Goal: Information Seeking & Learning: Learn about a topic

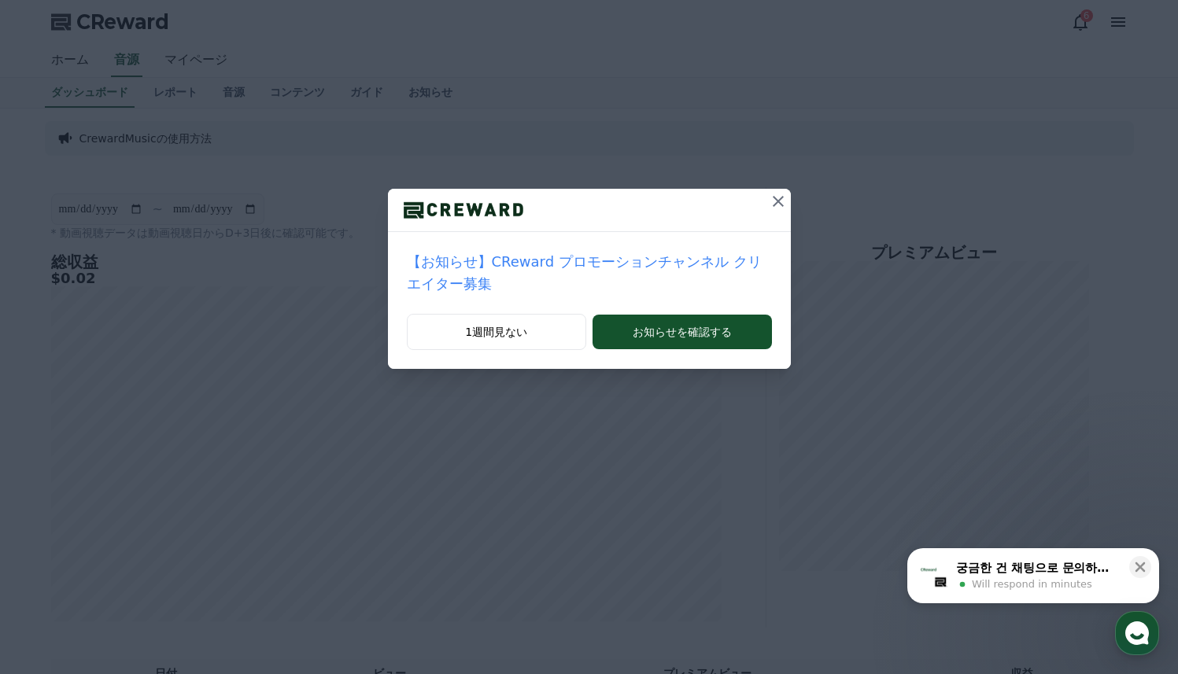
click at [774, 202] on icon at bounding box center [778, 201] width 19 height 19
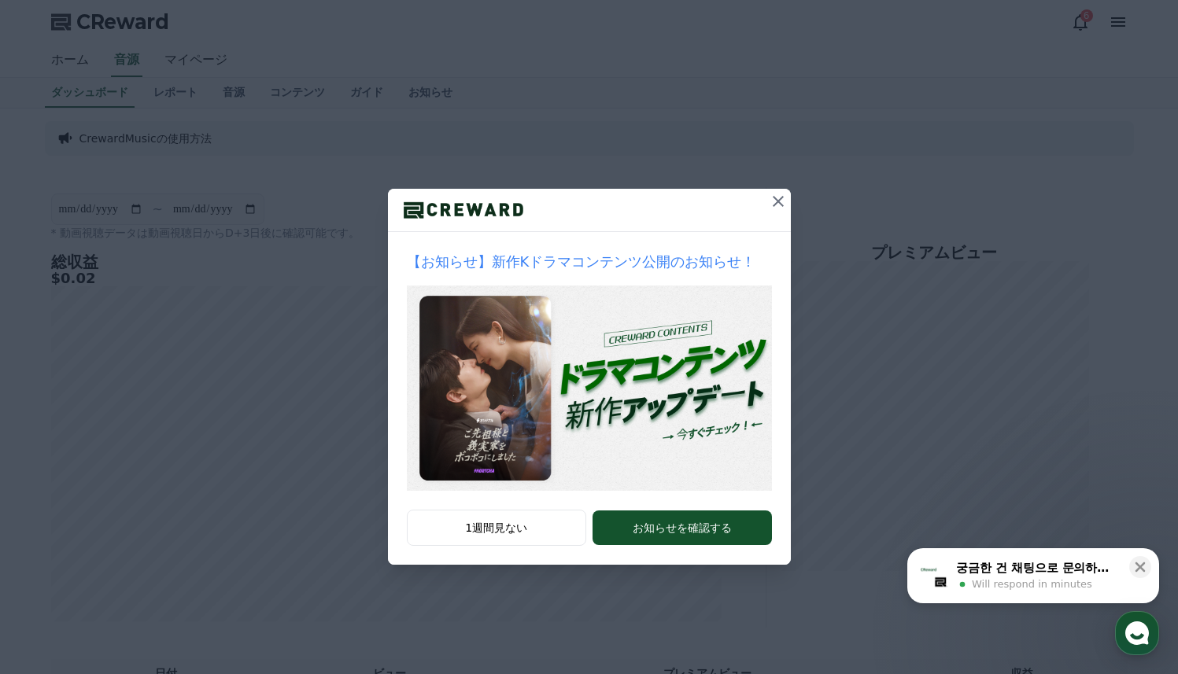
click at [774, 202] on icon at bounding box center [778, 201] width 19 height 19
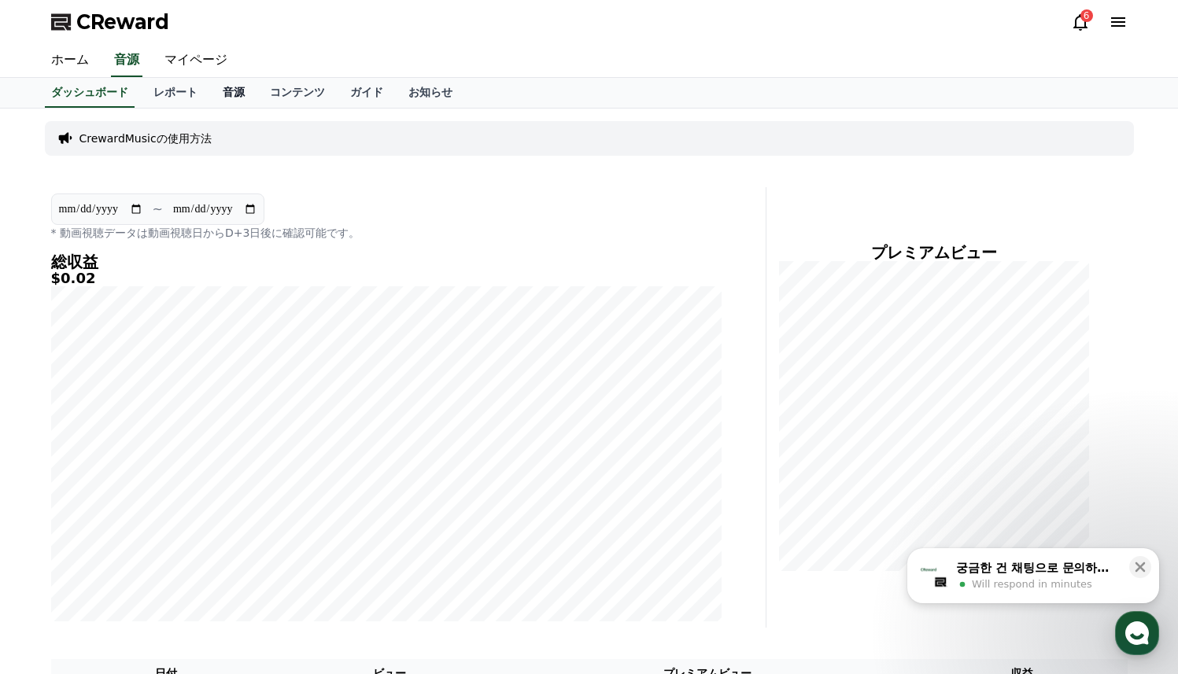
click at [238, 89] on link "音源" at bounding box center [233, 93] width 47 height 30
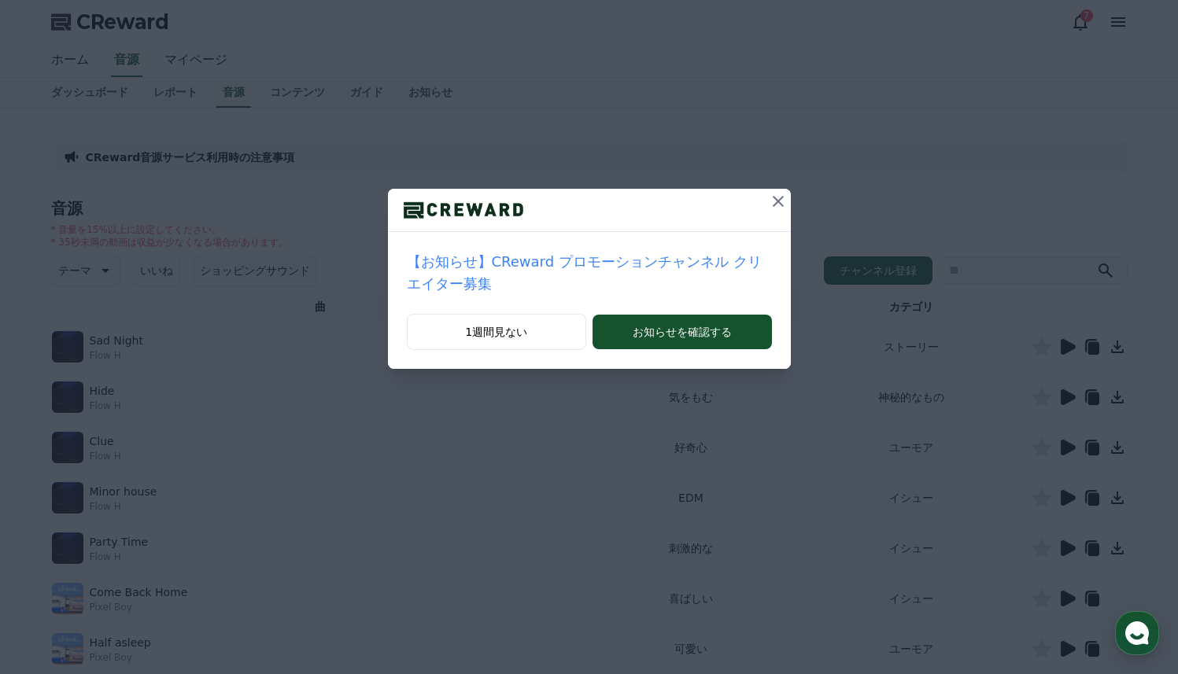
click at [775, 204] on icon at bounding box center [778, 201] width 11 height 11
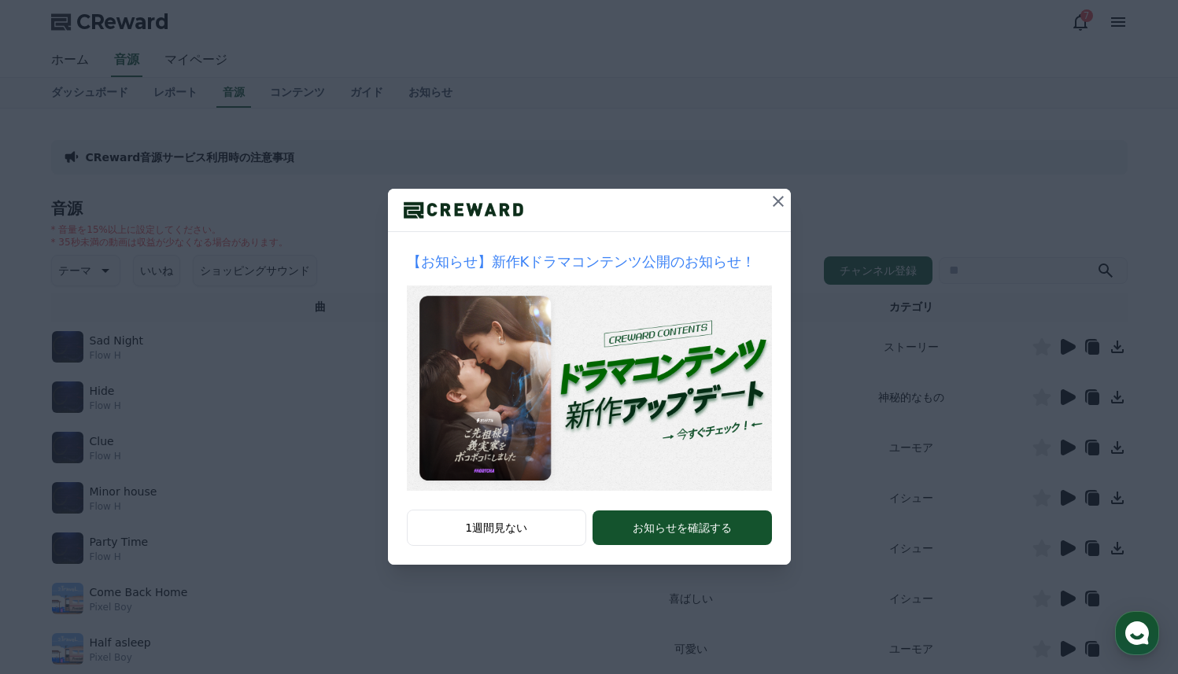
drag, startPoint x: 776, startPoint y: 198, endPoint x: 708, endPoint y: 216, distance: 69.9
click at [775, 199] on icon at bounding box center [778, 201] width 19 height 19
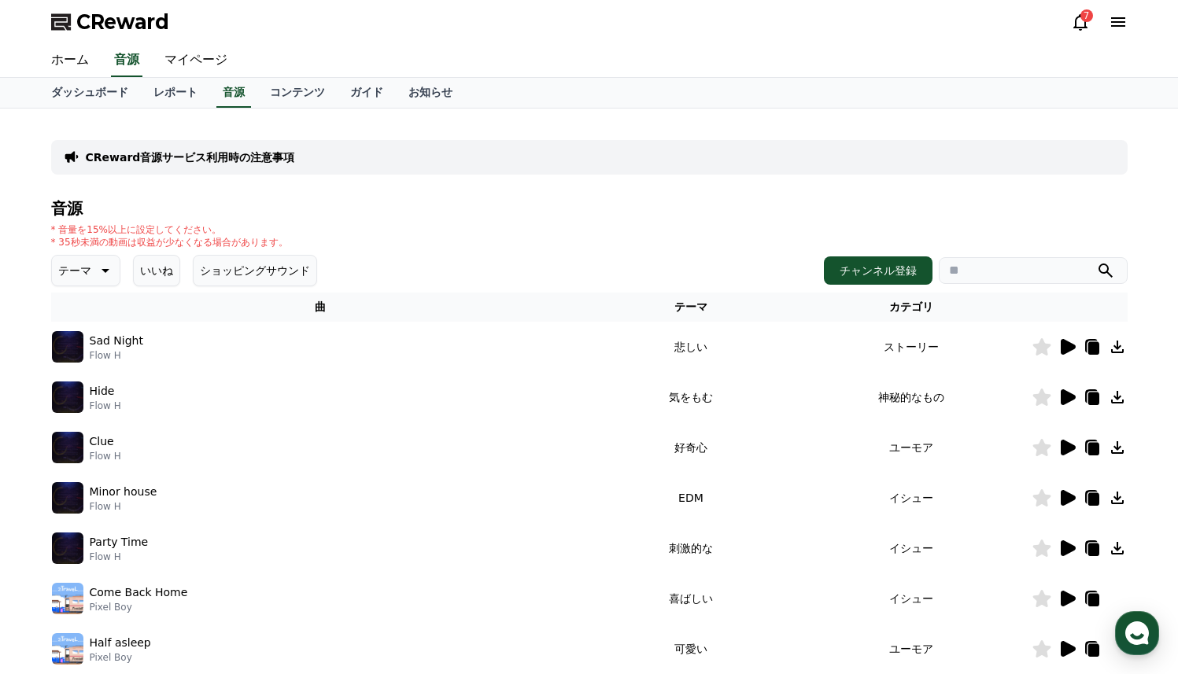
click at [76, 269] on p "テーマ" at bounding box center [74, 271] width 33 height 22
click at [72, 391] on button "好奇心" at bounding box center [77, 391] width 46 height 35
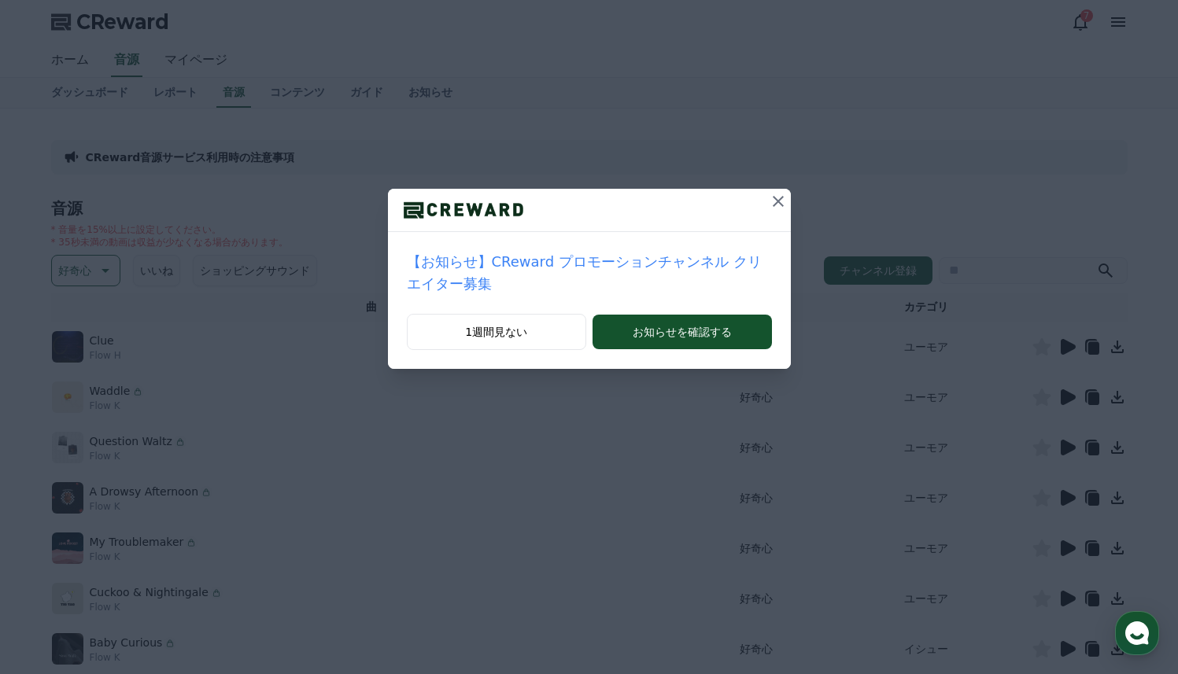
click at [773, 200] on icon at bounding box center [778, 201] width 19 height 19
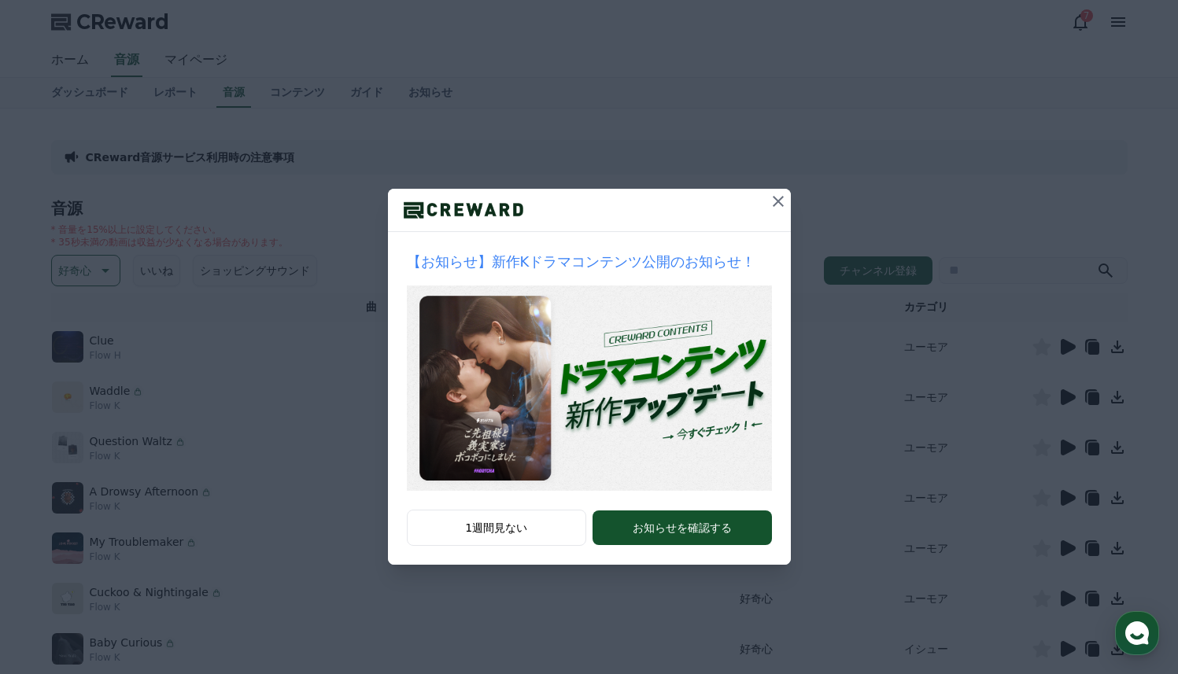
click at [774, 201] on icon at bounding box center [778, 201] width 19 height 19
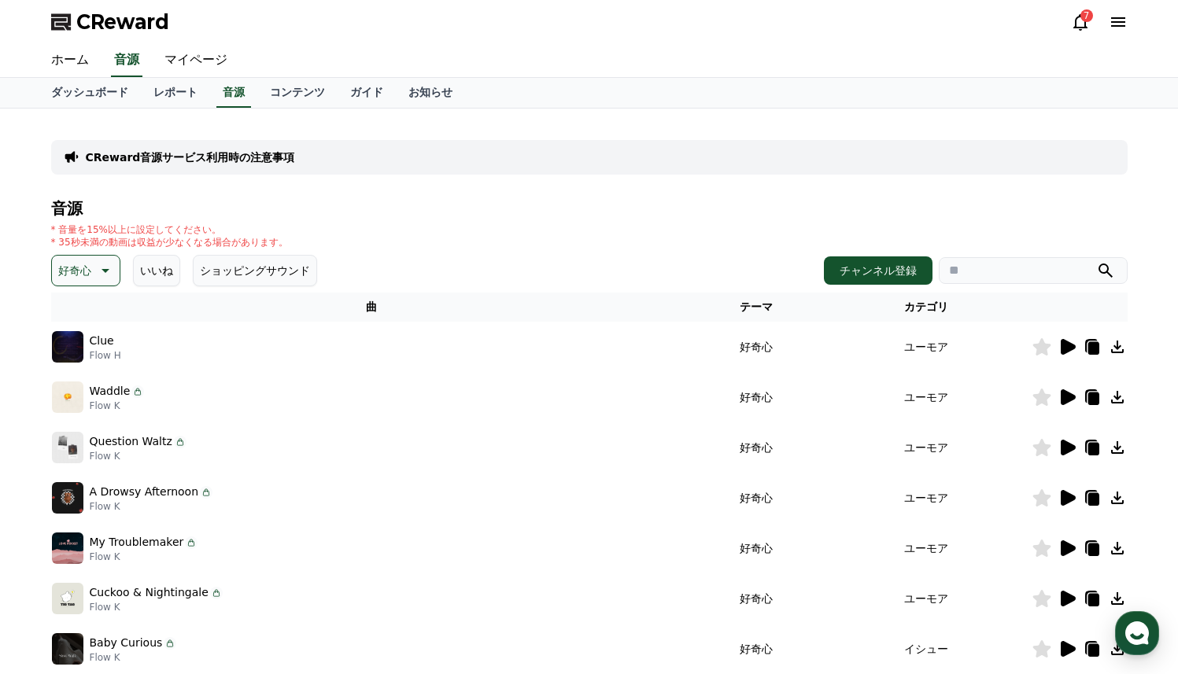
click at [1064, 353] on icon at bounding box center [1068, 347] width 15 height 16
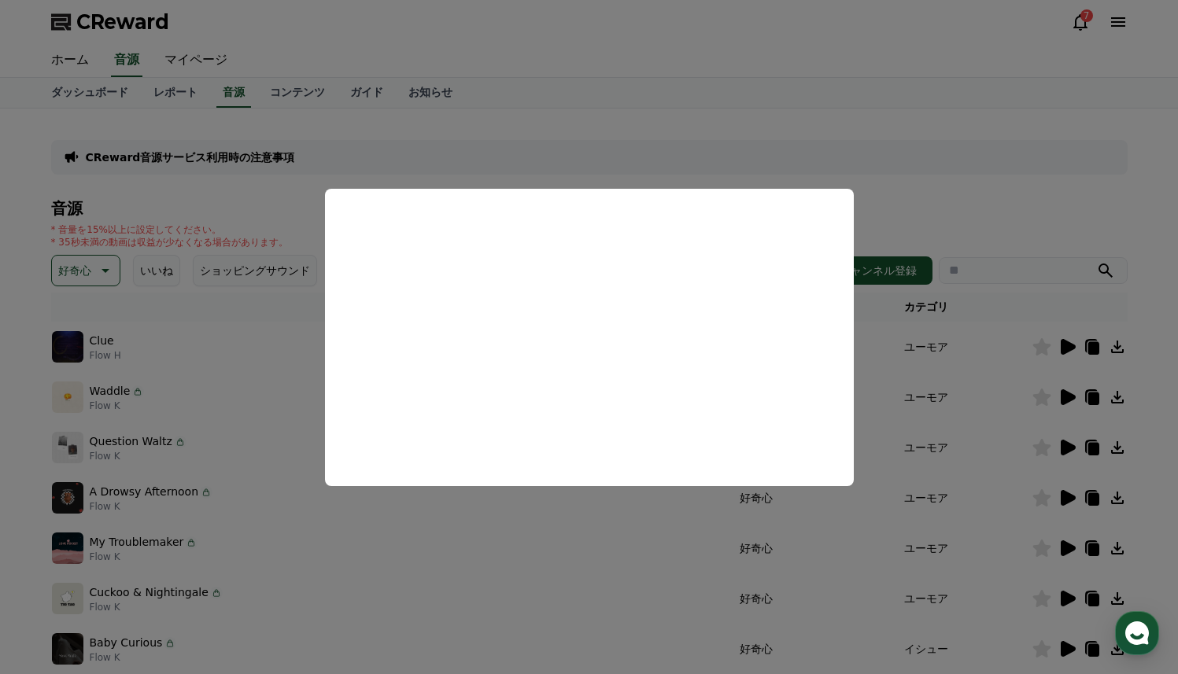
drag, startPoint x: 1026, startPoint y: 444, endPoint x: 1058, endPoint y: 401, distance: 52.9
click at [1026, 444] on button "close modal" at bounding box center [589, 337] width 1178 height 674
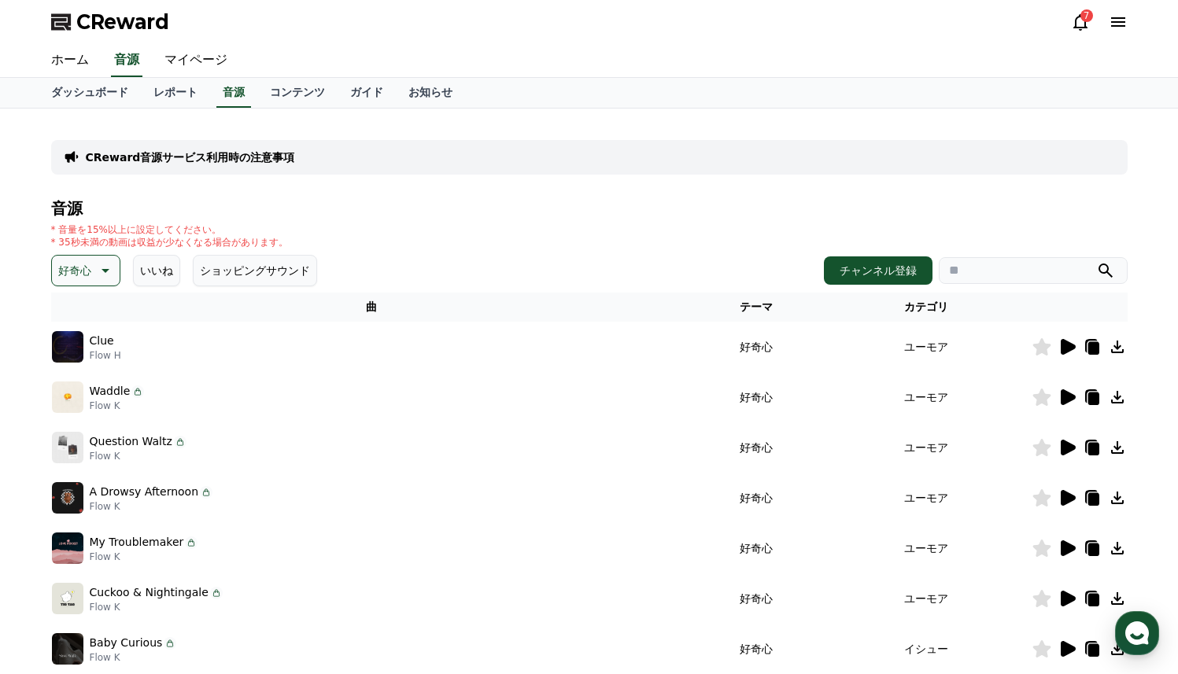
click at [1059, 397] on icon at bounding box center [1067, 397] width 19 height 19
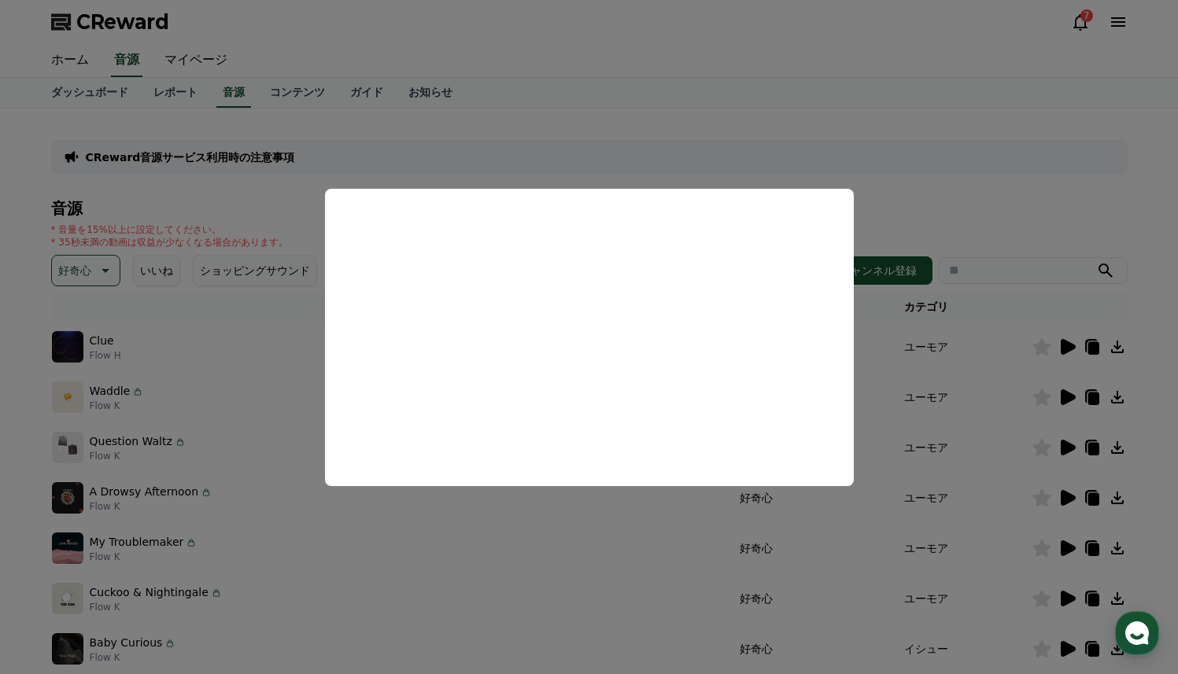
click at [1067, 446] on button "close modal" at bounding box center [589, 337] width 1178 height 674
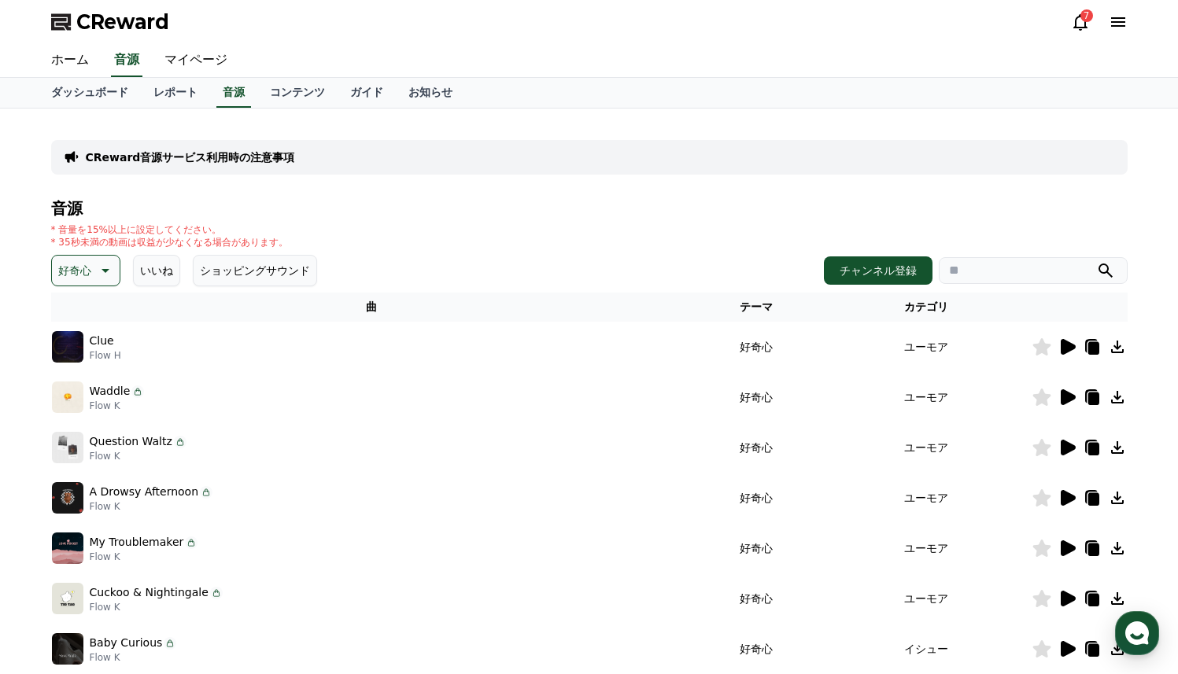
click at [1067, 446] on icon at bounding box center [1068, 448] width 15 height 16
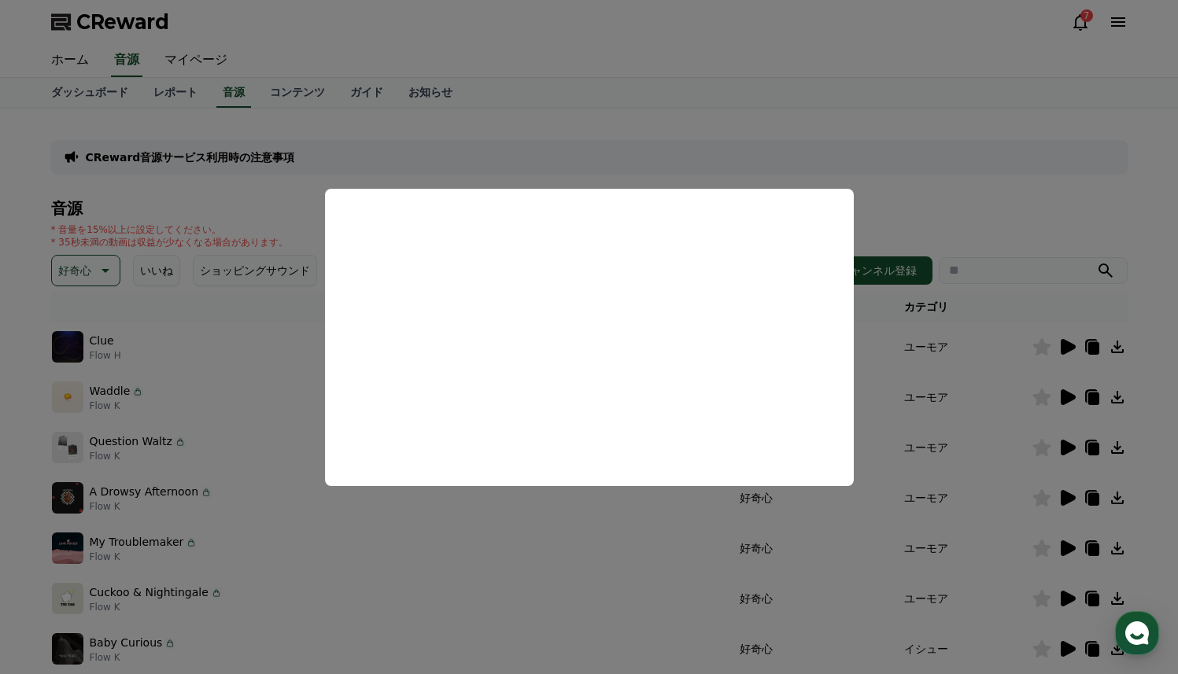
click at [1071, 499] on button "close modal" at bounding box center [589, 337] width 1178 height 674
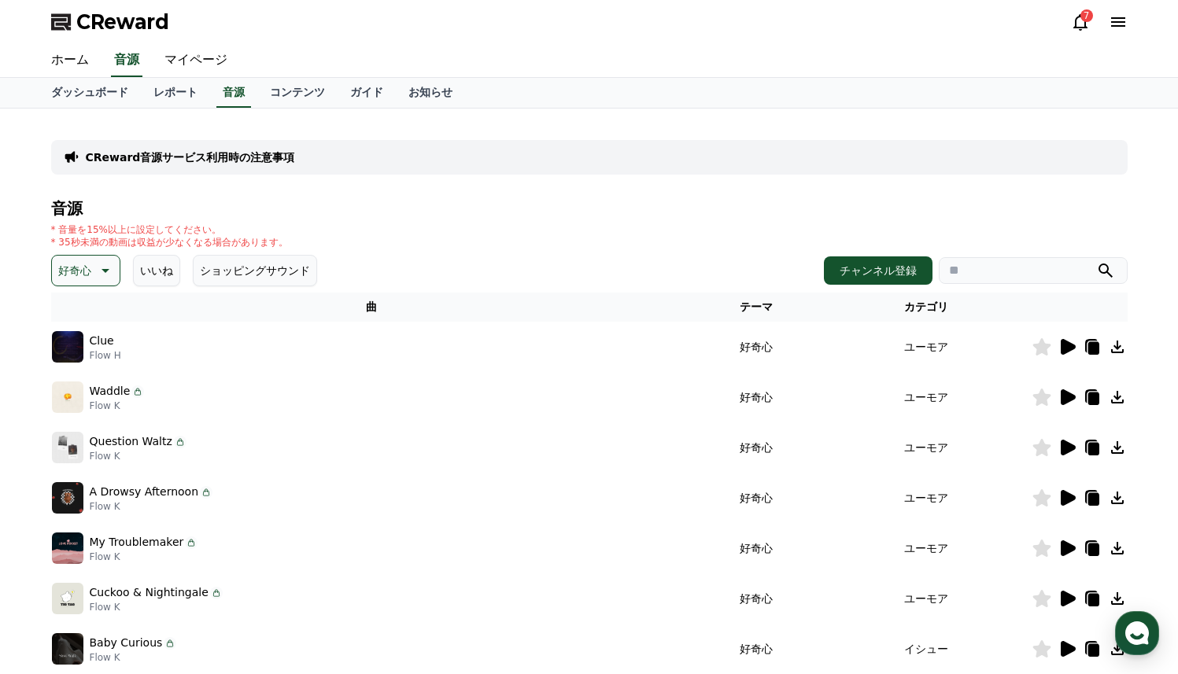
click at [1071, 499] on icon at bounding box center [1068, 498] width 15 height 16
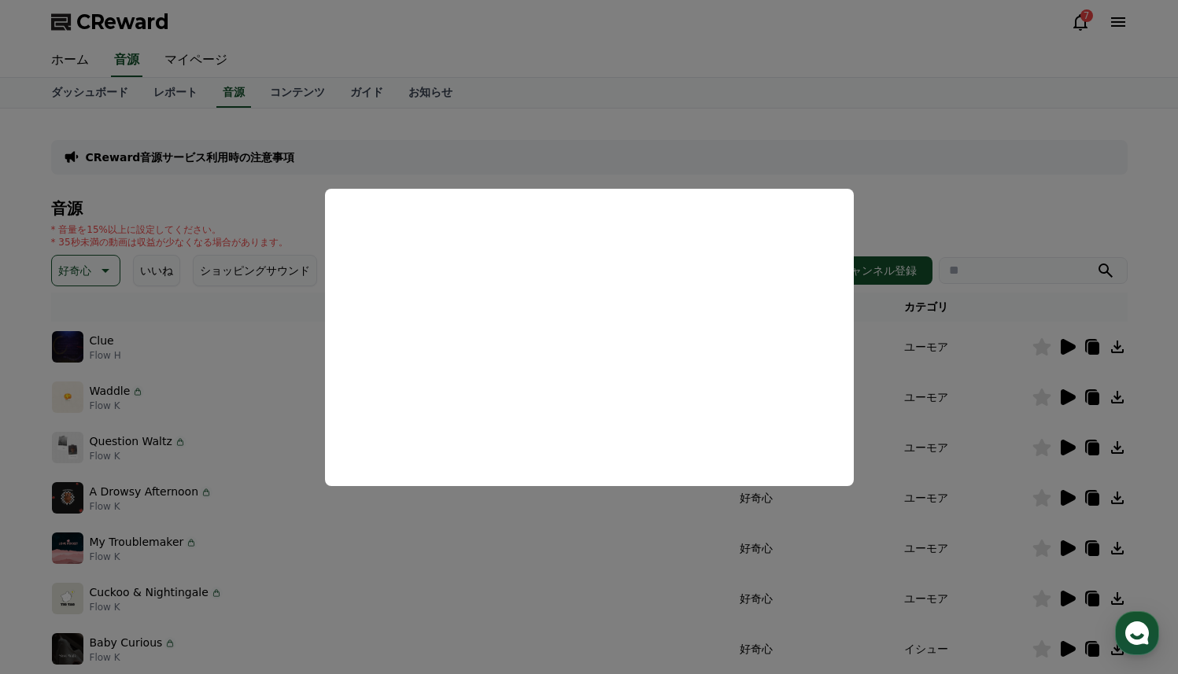
click at [887, 115] on button "close modal" at bounding box center [589, 337] width 1178 height 674
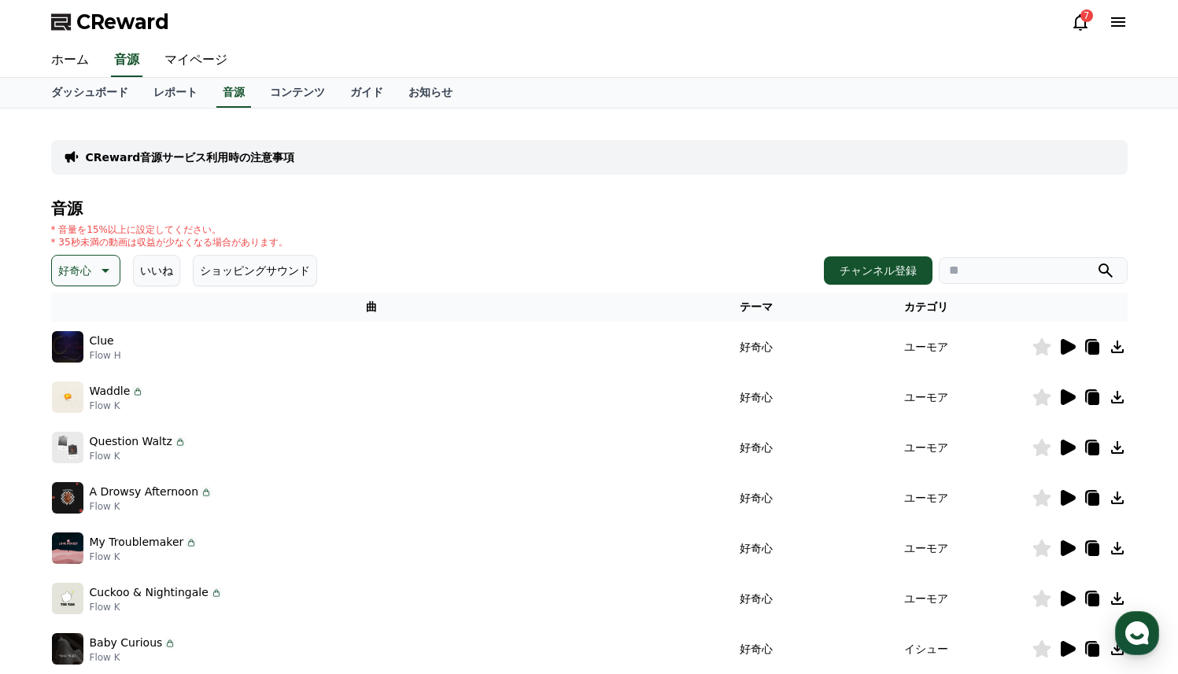
click at [78, 278] on p "好奇心" at bounding box center [74, 271] width 33 height 22
click at [81, 327] on button "明るい" at bounding box center [77, 321] width 46 height 35
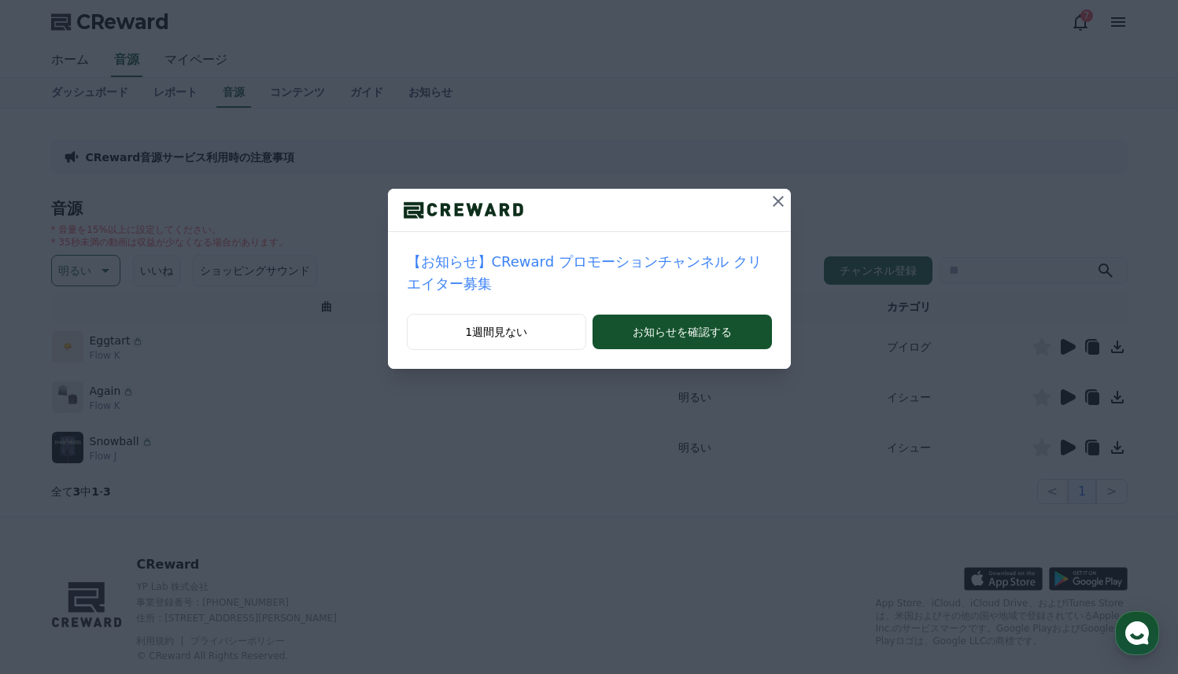
click at [774, 198] on icon at bounding box center [778, 201] width 19 height 19
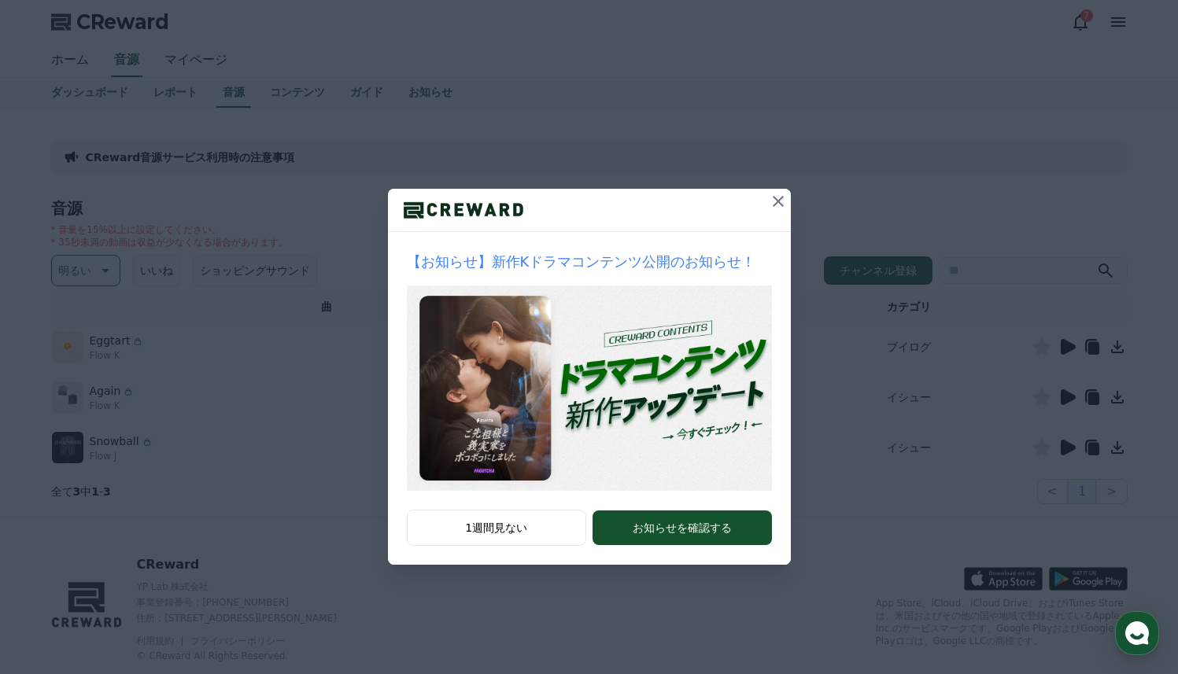
click at [781, 198] on icon at bounding box center [778, 201] width 19 height 19
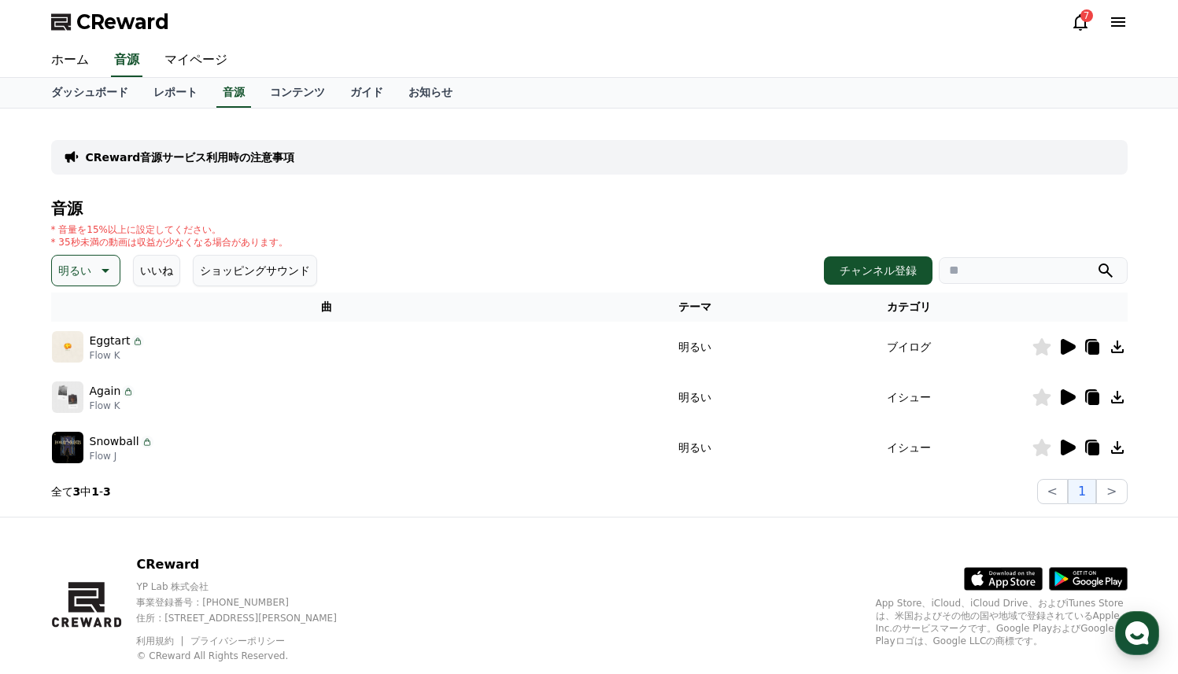
click at [1056, 349] on div at bounding box center [1080, 347] width 94 height 19
click at [1066, 347] on icon at bounding box center [1068, 347] width 15 height 16
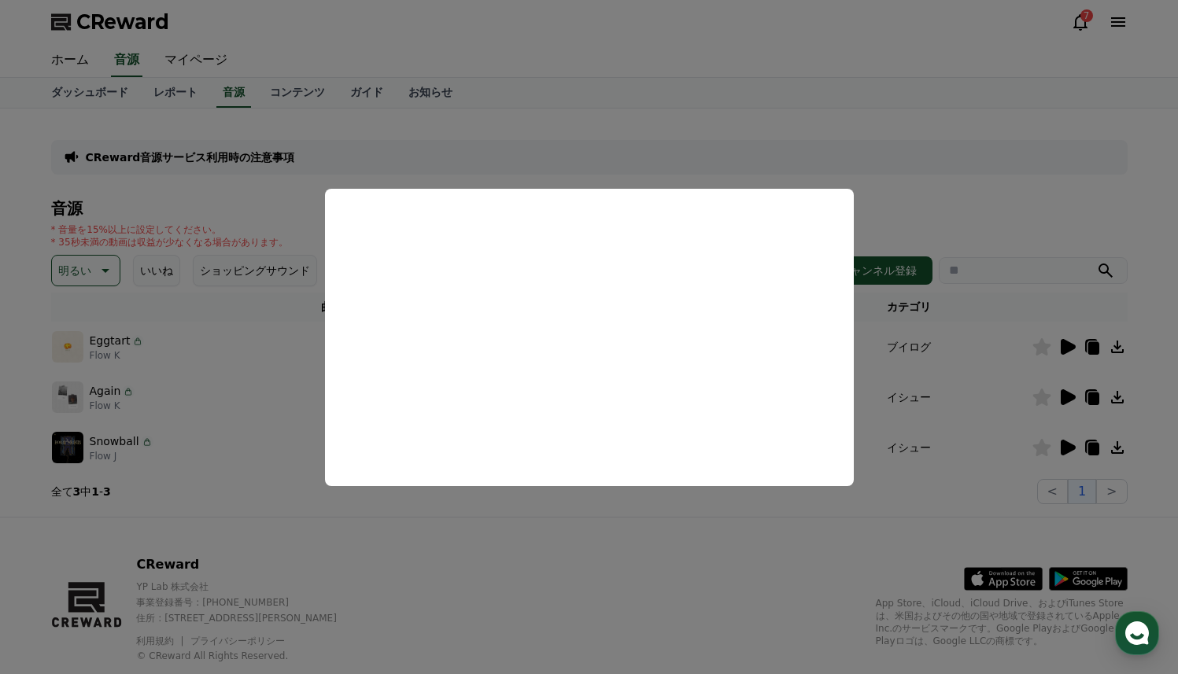
click at [1066, 399] on button "close modal" at bounding box center [589, 337] width 1178 height 674
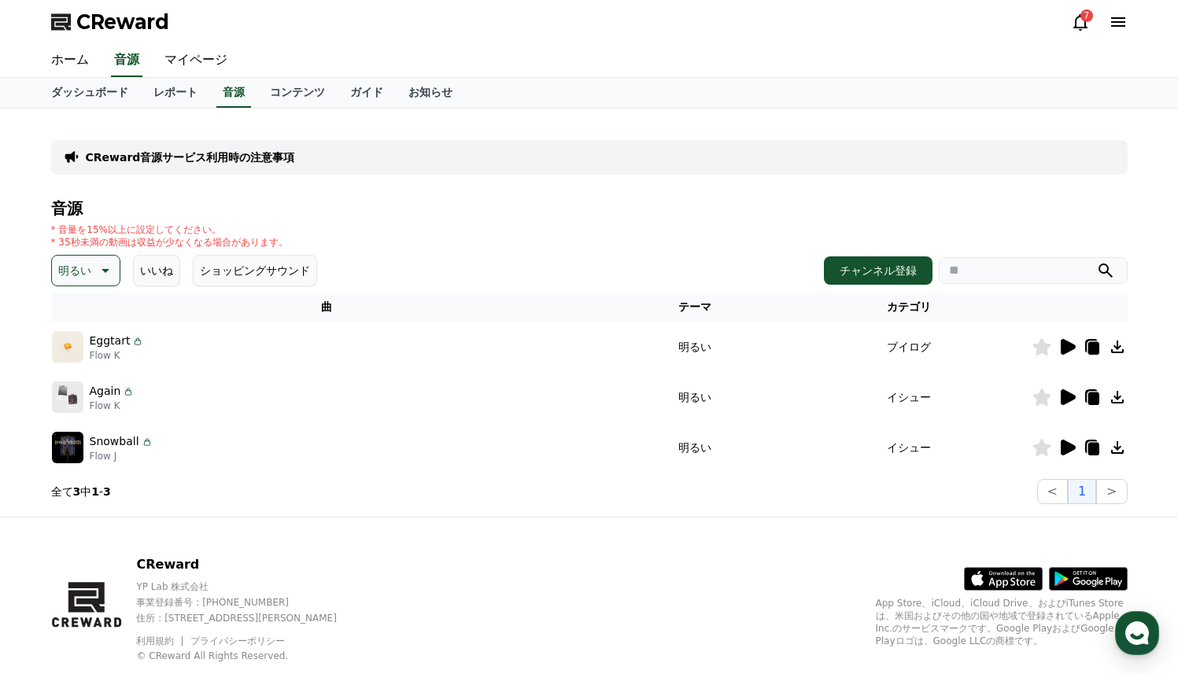
click at [1066, 399] on icon at bounding box center [1068, 398] width 15 height 16
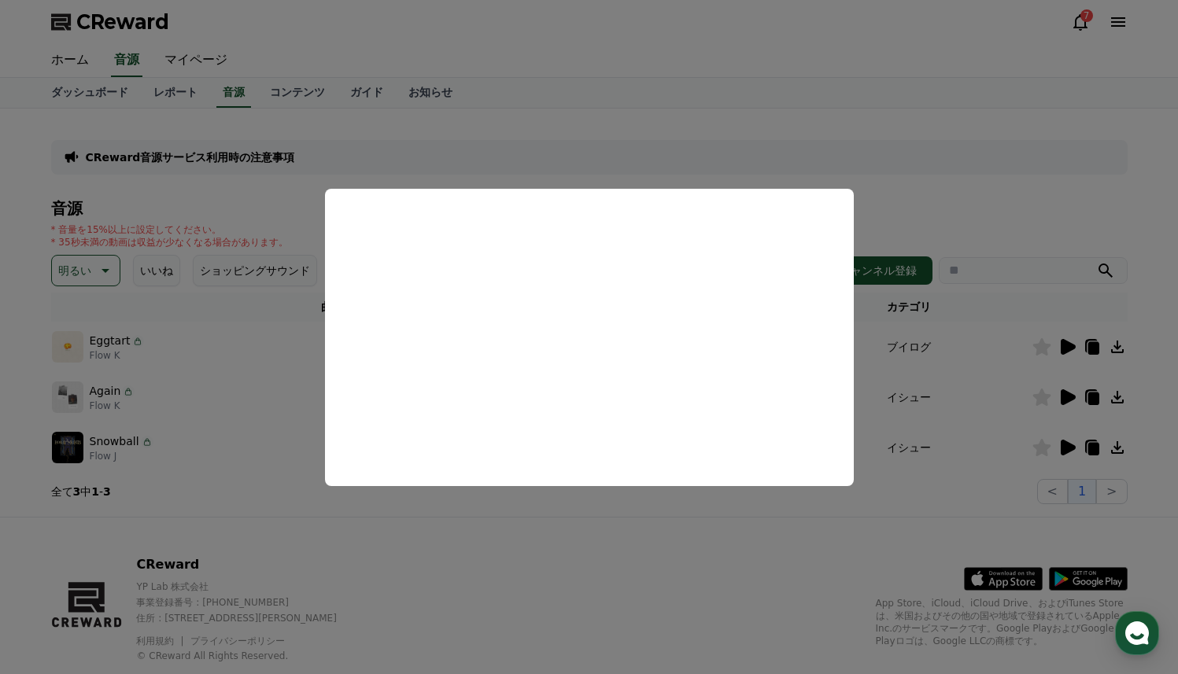
click at [1061, 450] on button "close modal" at bounding box center [589, 337] width 1178 height 674
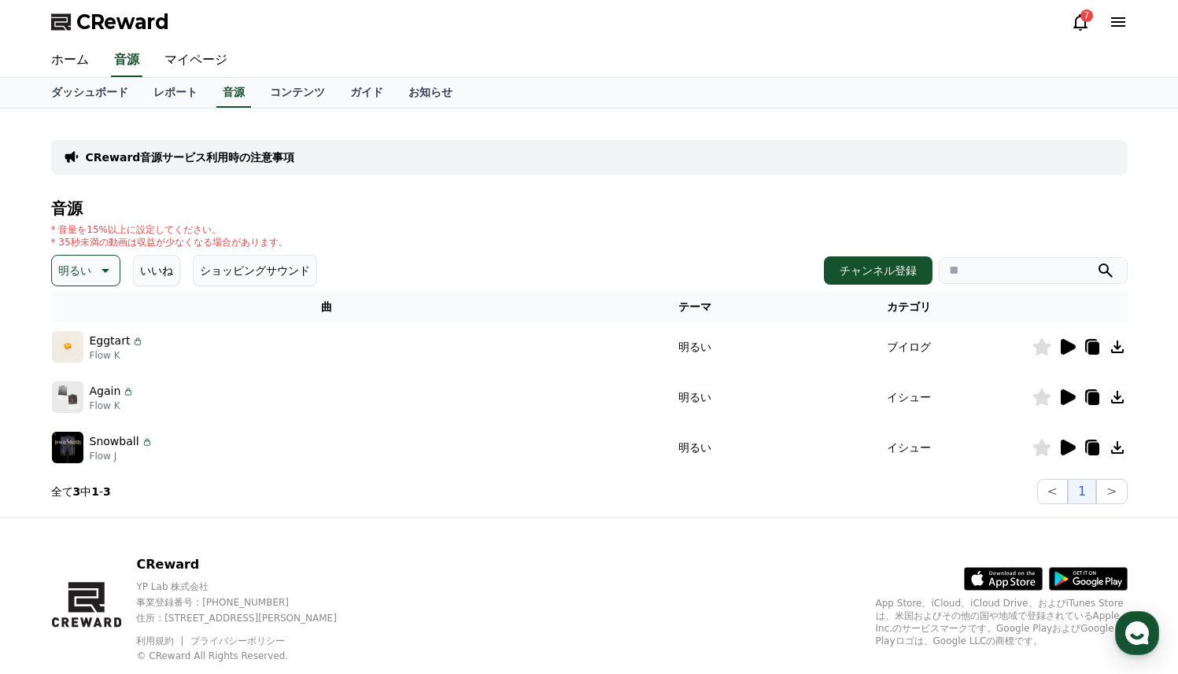
click at [1061, 450] on icon at bounding box center [1068, 448] width 15 height 16
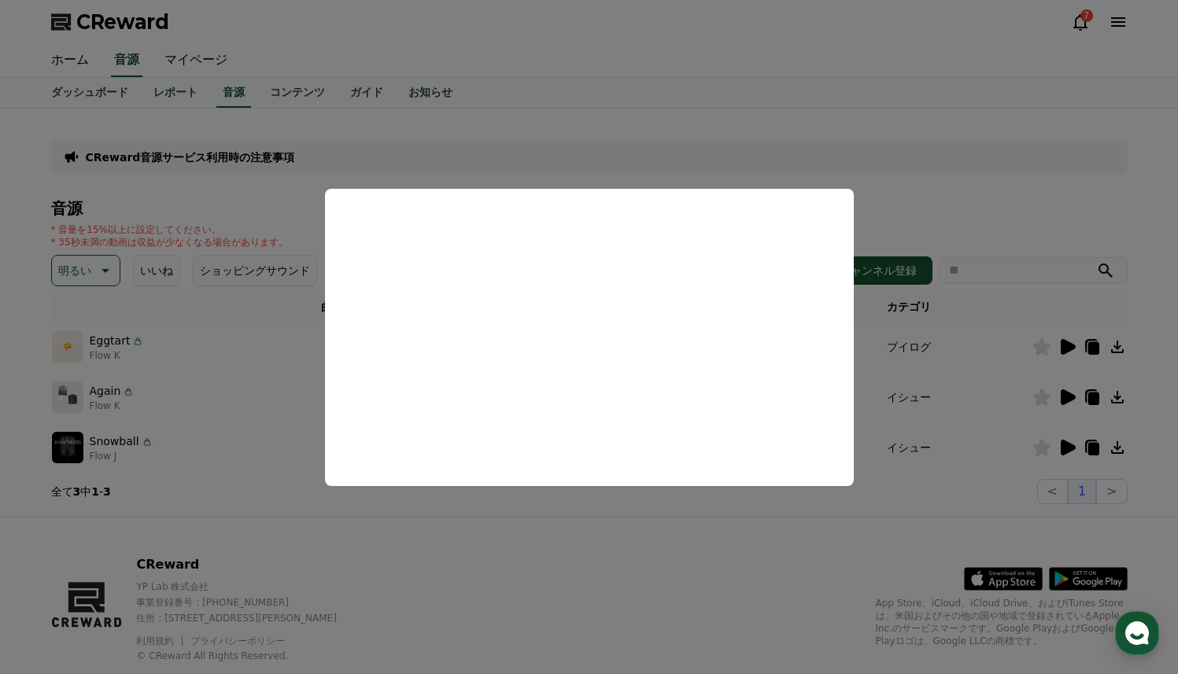
drag, startPoint x: 1162, startPoint y: 312, endPoint x: 1151, endPoint y: 318, distance: 13.4
click at [1156, 315] on button "close modal" at bounding box center [589, 337] width 1178 height 674
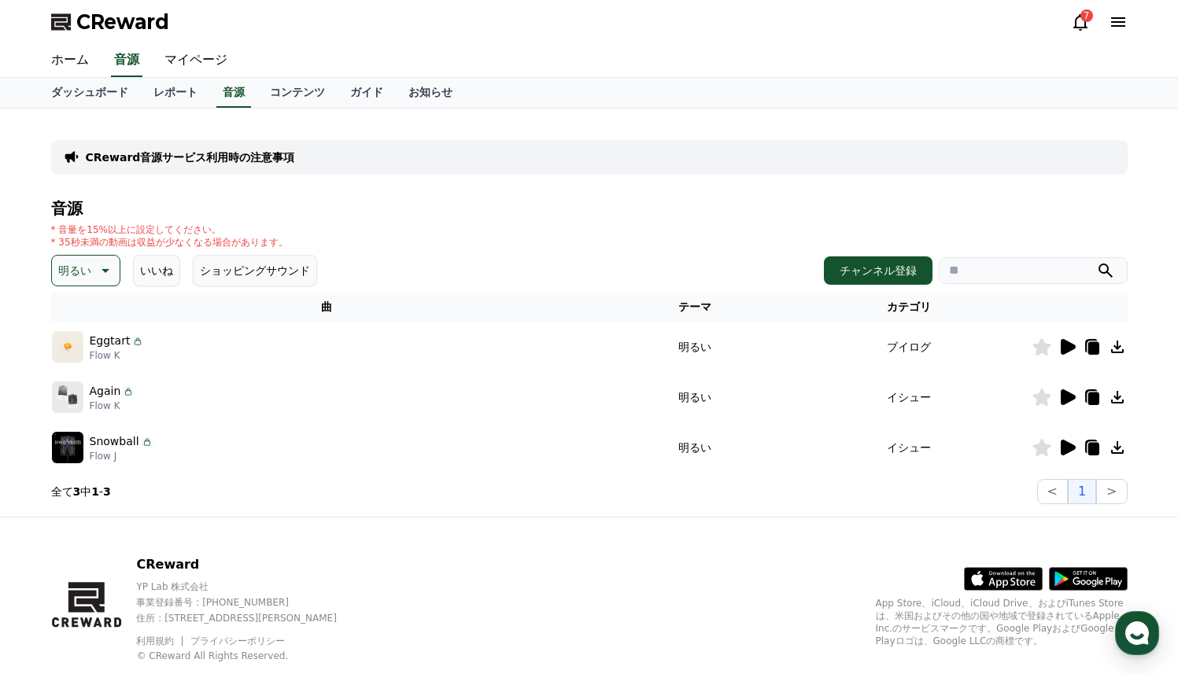
click at [1110, 349] on icon at bounding box center [1117, 347] width 19 height 19
click at [68, 286] on div "音源 * 音量を15%以上に設定してください。 * 35秒未満の動画は収益が少なくなる場合があります。 明るい いいね ショッピングサウンド チャンネル登録 …" at bounding box center [589, 352] width 1077 height 305
click at [68, 278] on p "明るい" at bounding box center [74, 271] width 33 height 22
click at [94, 312] on button "ポッピング" at bounding box center [88, 311] width 68 height 35
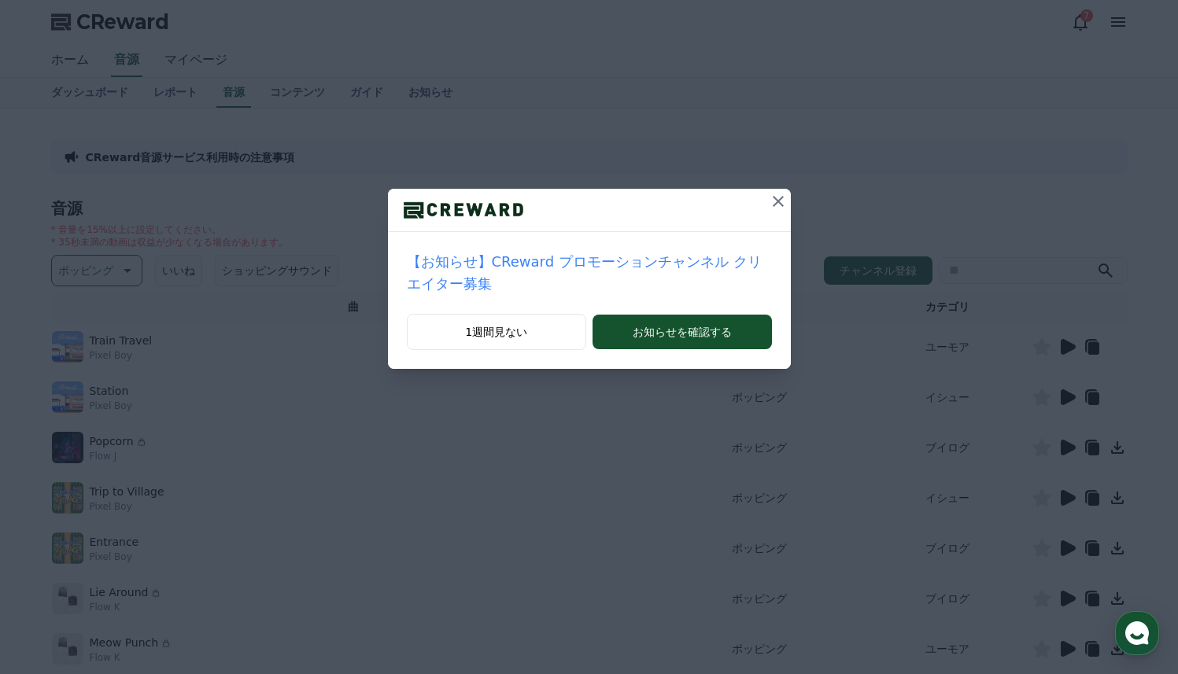
click at [786, 204] on icon at bounding box center [778, 201] width 19 height 19
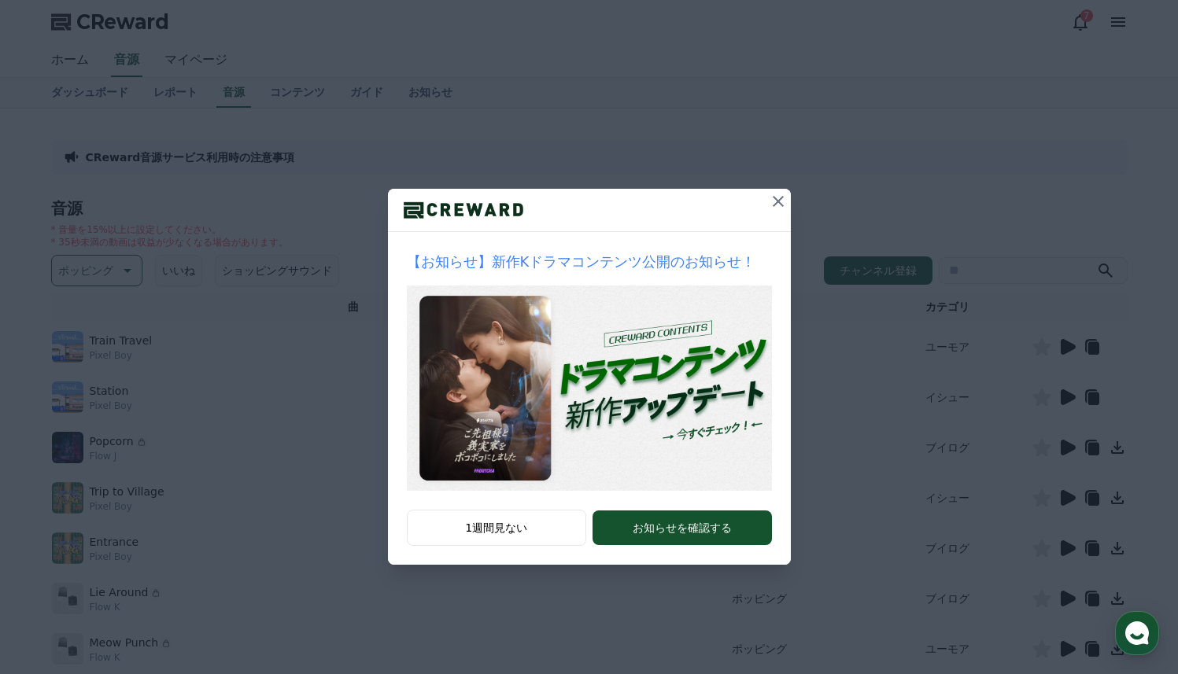
click at [774, 205] on icon at bounding box center [778, 201] width 19 height 19
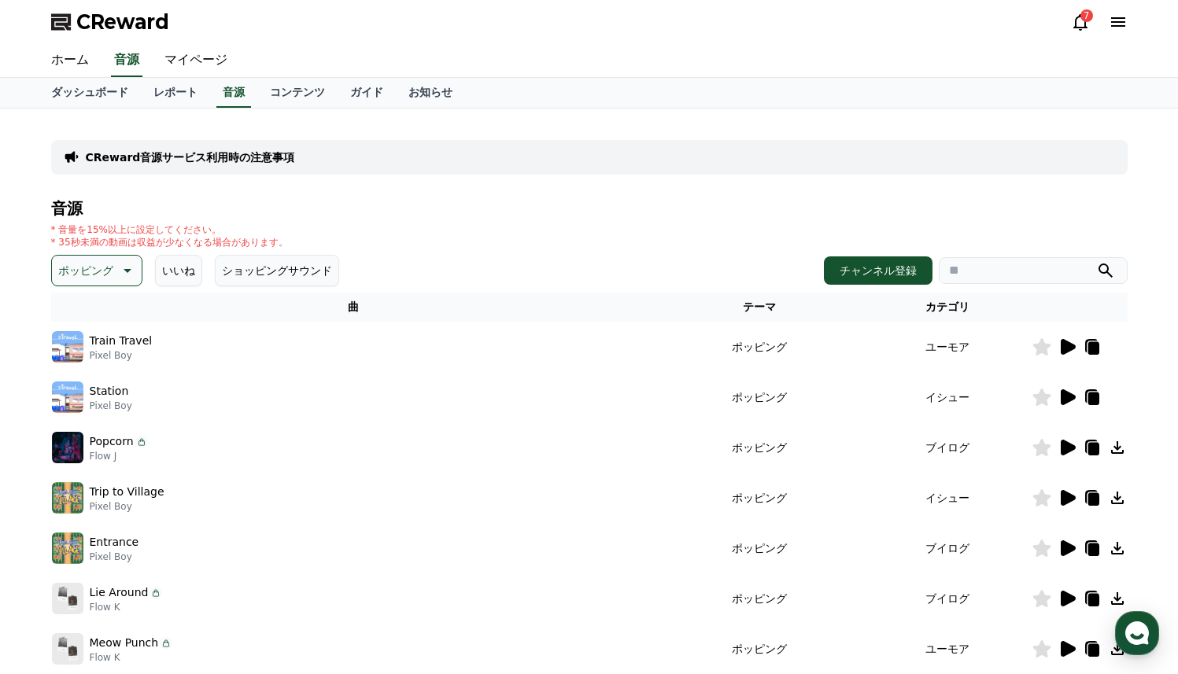
click at [1062, 453] on icon at bounding box center [1068, 448] width 15 height 16
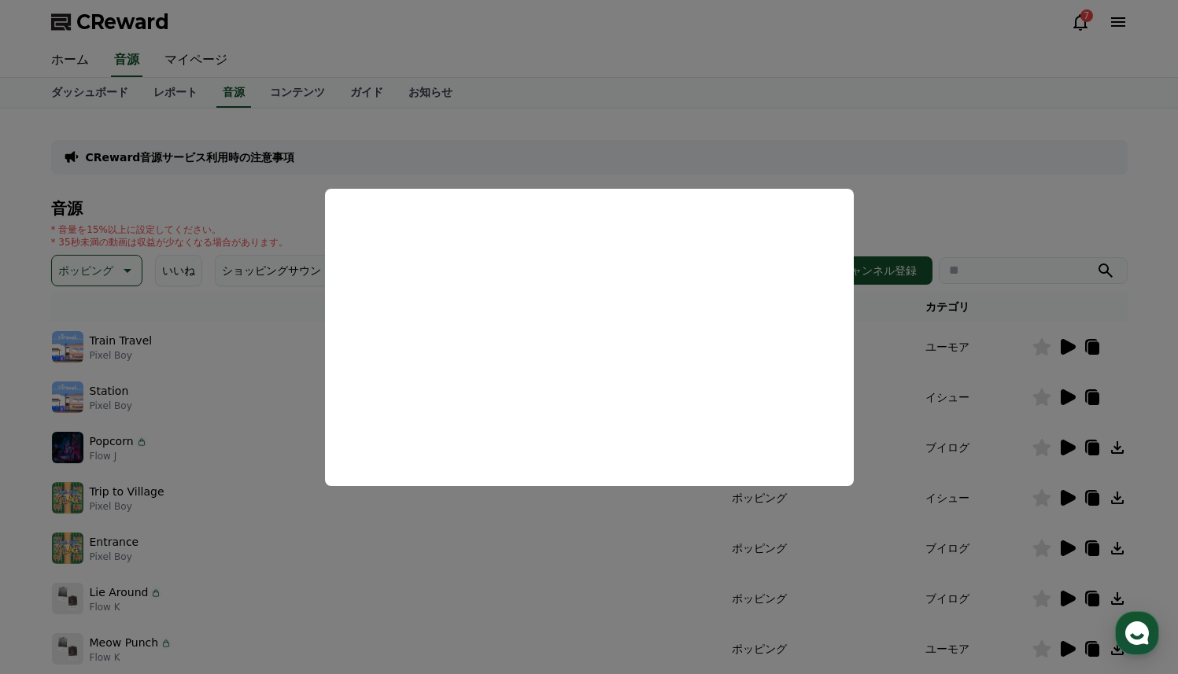
scroll to position [147, 0]
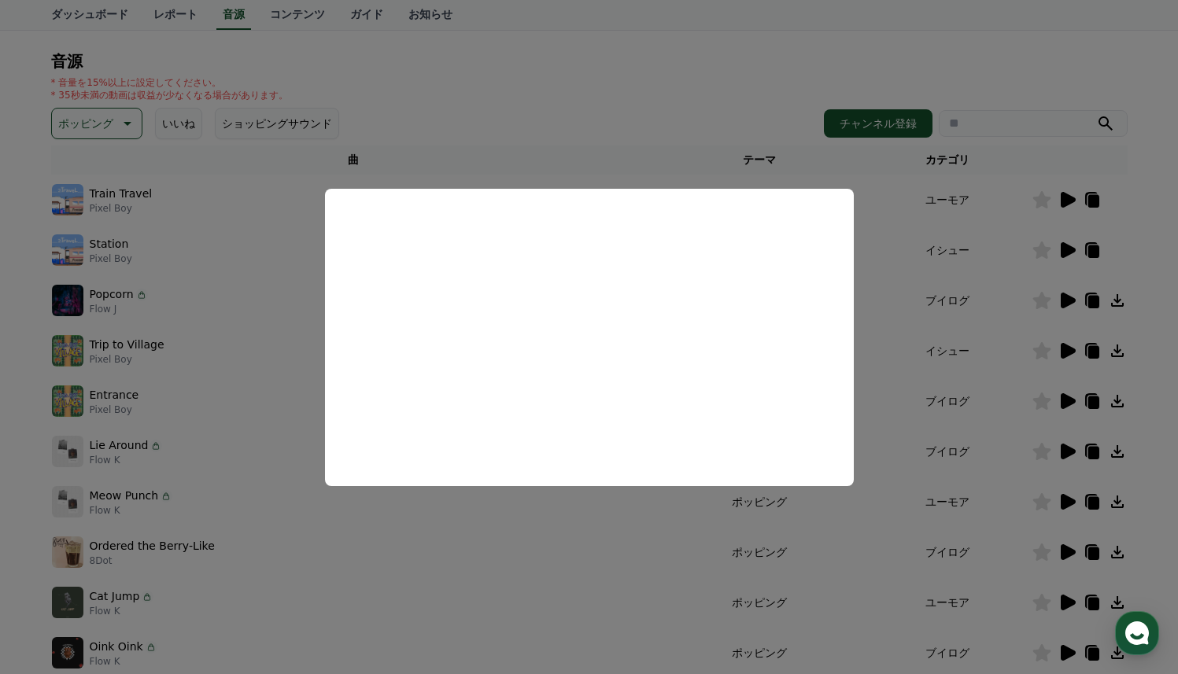
click at [1070, 355] on button "close modal" at bounding box center [589, 337] width 1178 height 674
click at [1070, 355] on icon at bounding box center [1067, 351] width 19 height 19
click at [1055, 445] on button "close modal" at bounding box center [589, 337] width 1178 height 674
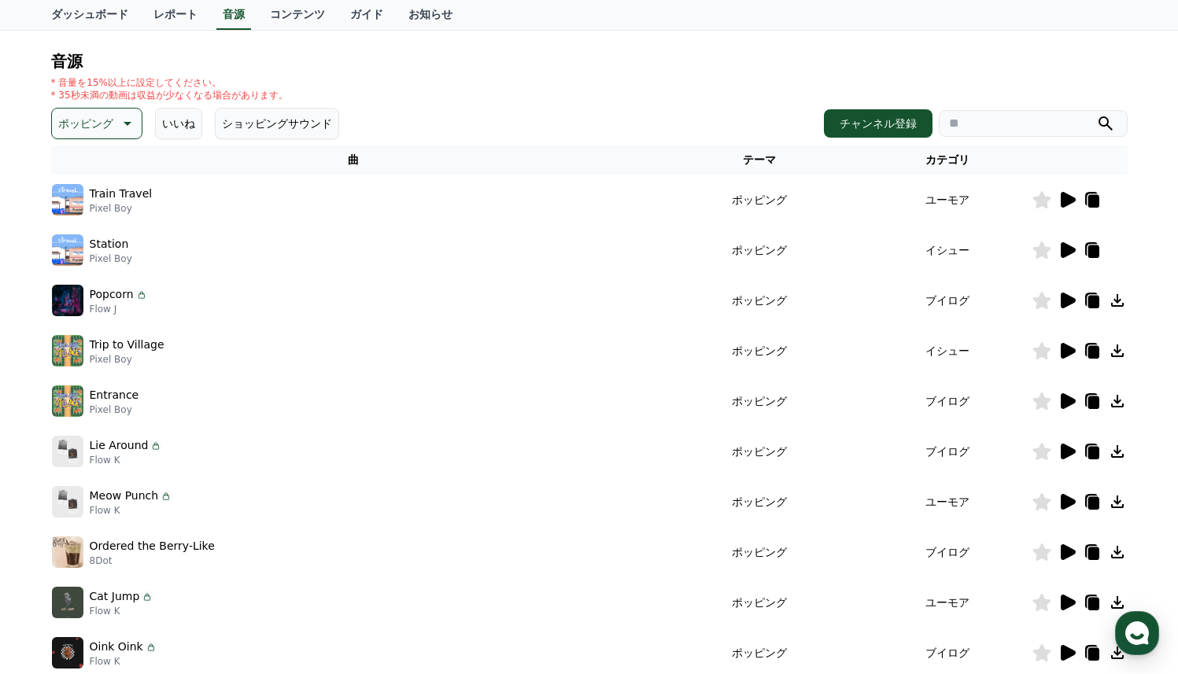
click at [1064, 399] on icon at bounding box center [1068, 402] width 15 height 16
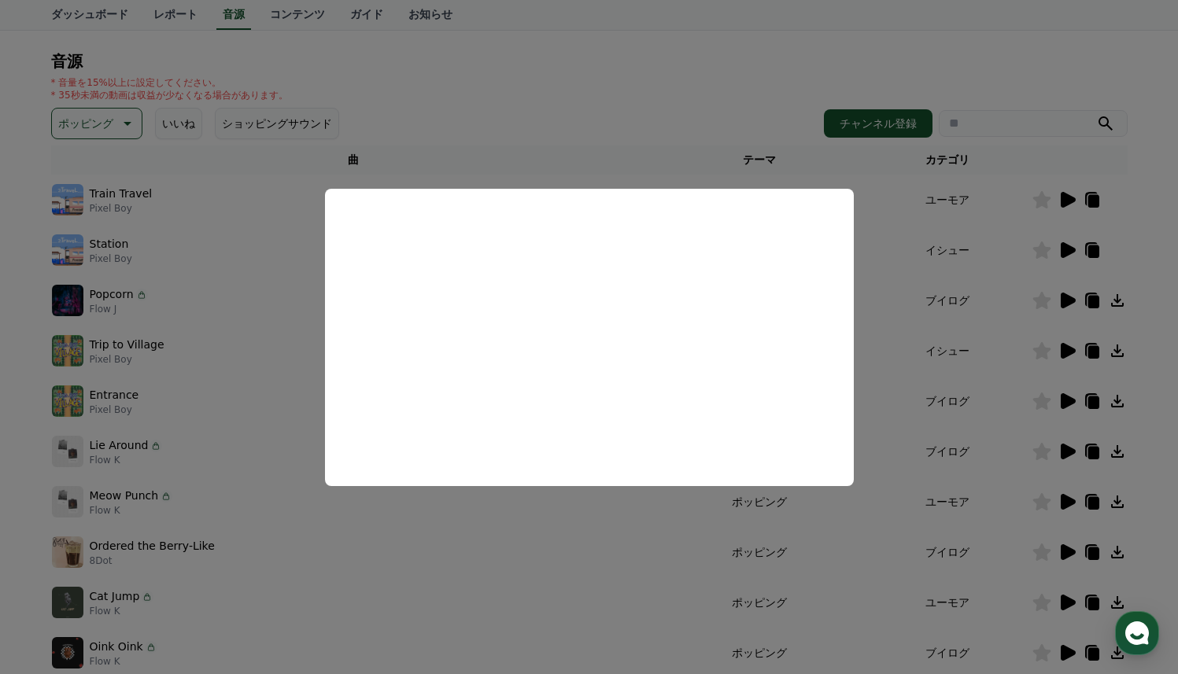
click at [1073, 452] on button "close modal" at bounding box center [589, 337] width 1178 height 674
click at [1073, 452] on icon at bounding box center [1068, 452] width 15 height 16
click at [279, 446] on button "close modal" at bounding box center [589, 337] width 1178 height 674
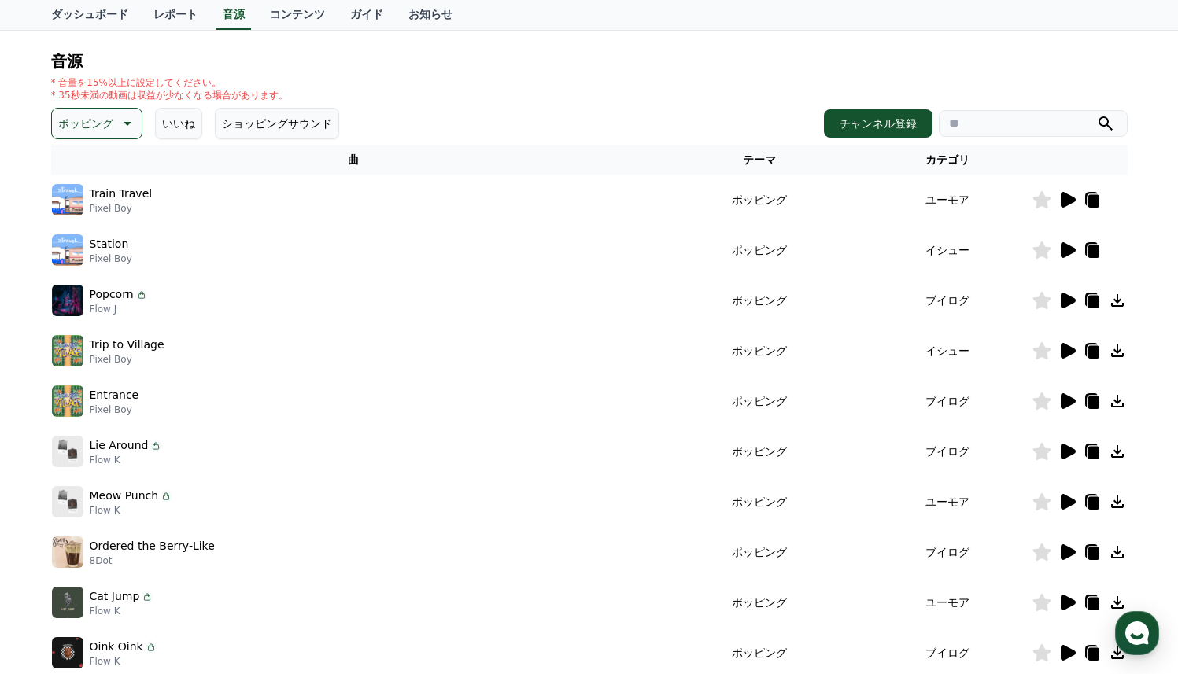
click at [1119, 455] on icon at bounding box center [1117, 451] width 19 height 19
click at [1060, 604] on icon at bounding box center [1067, 602] width 19 height 19
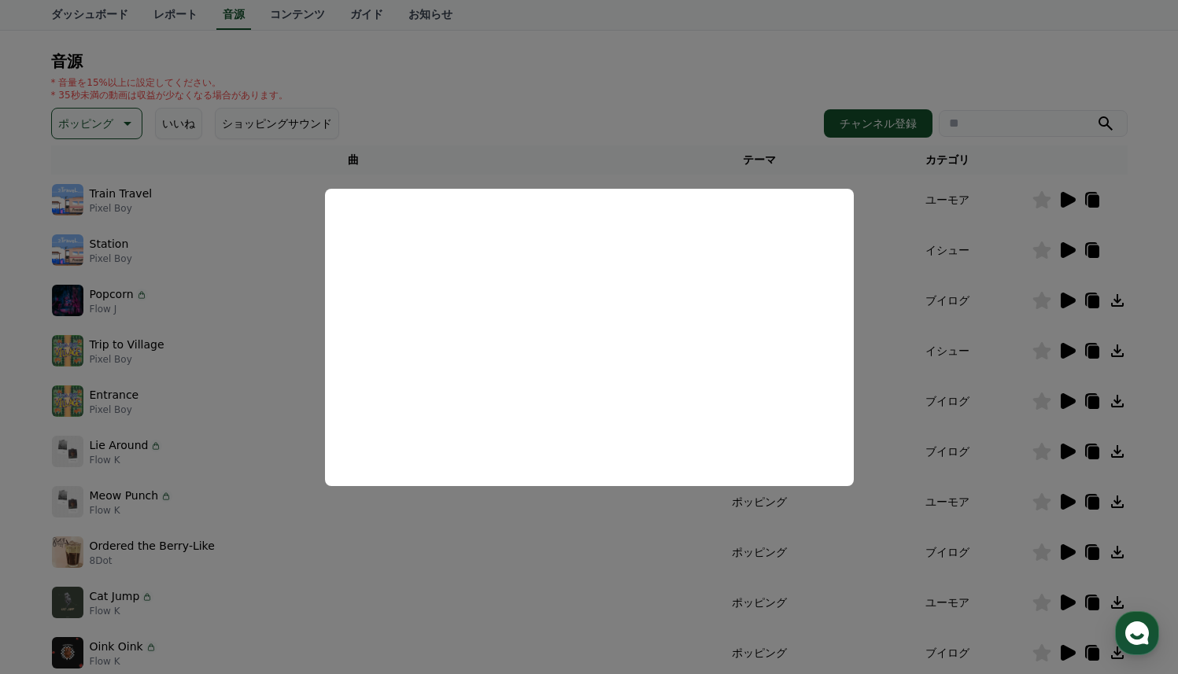
click at [88, 69] on button "close modal" at bounding box center [589, 337] width 1178 height 674
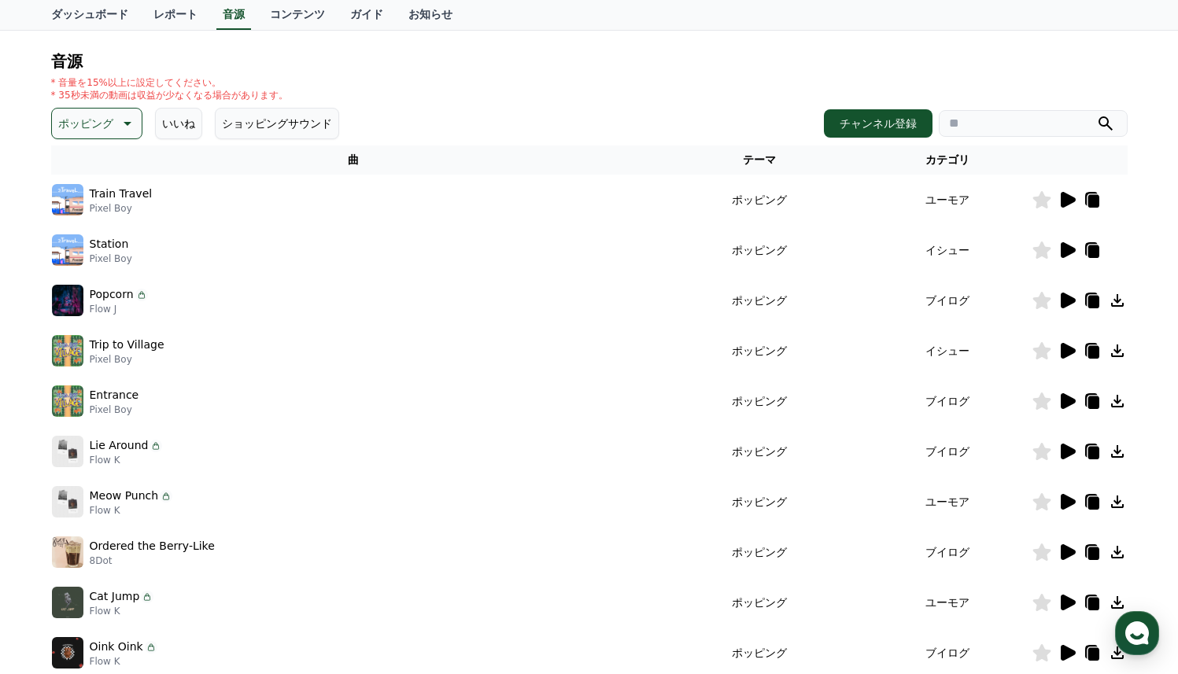
click at [87, 127] on p "ポッピング" at bounding box center [85, 124] width 55 height 22
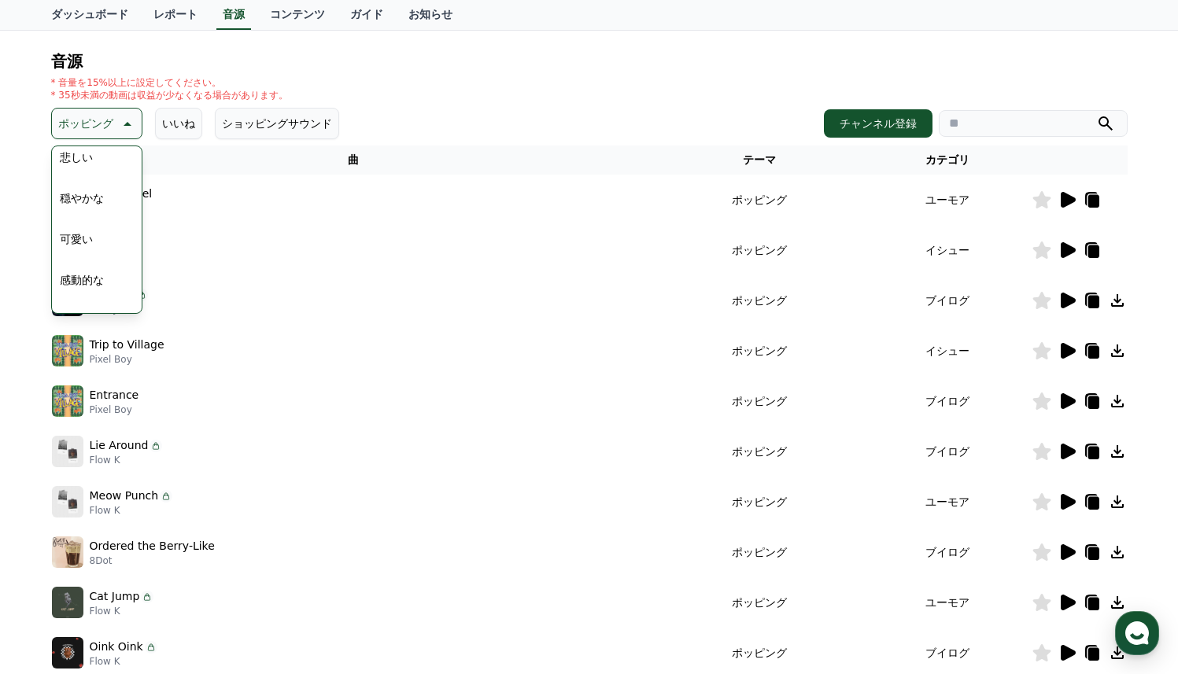
scroll to position [586, 0]
click at [69, 226] on button "可愛い" at bounding box center [77, 234] width 46 height 35
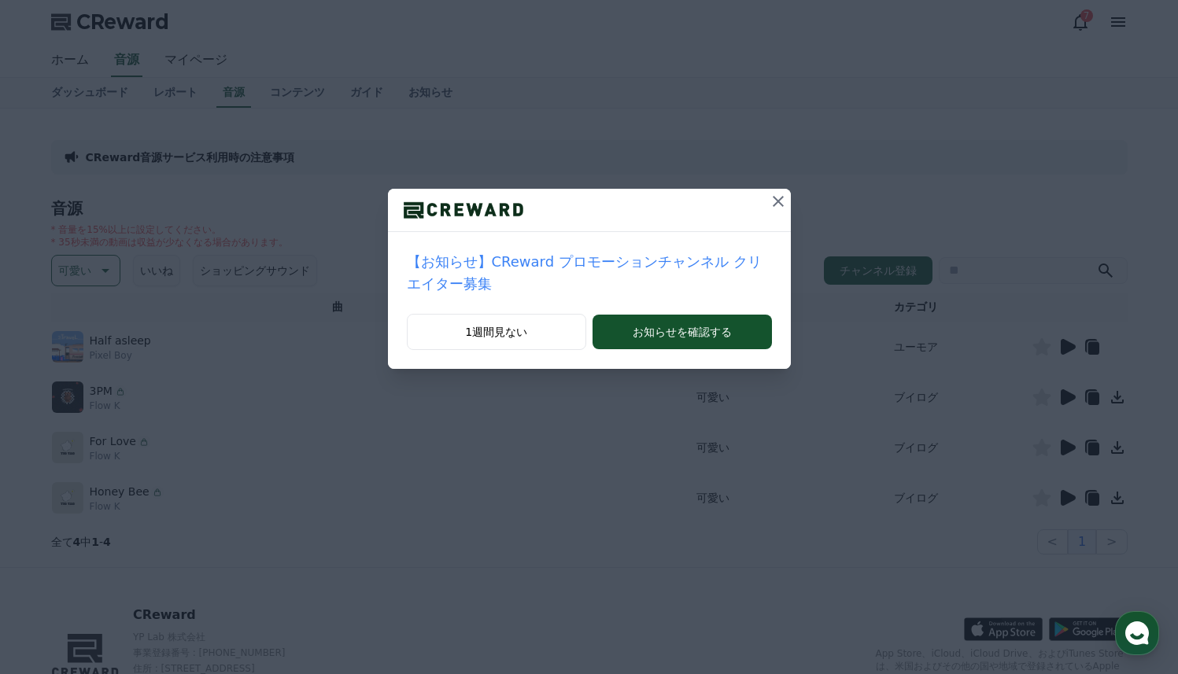
click at [774, 203] on icon at bounding box center [778, 201] width 19 height 19
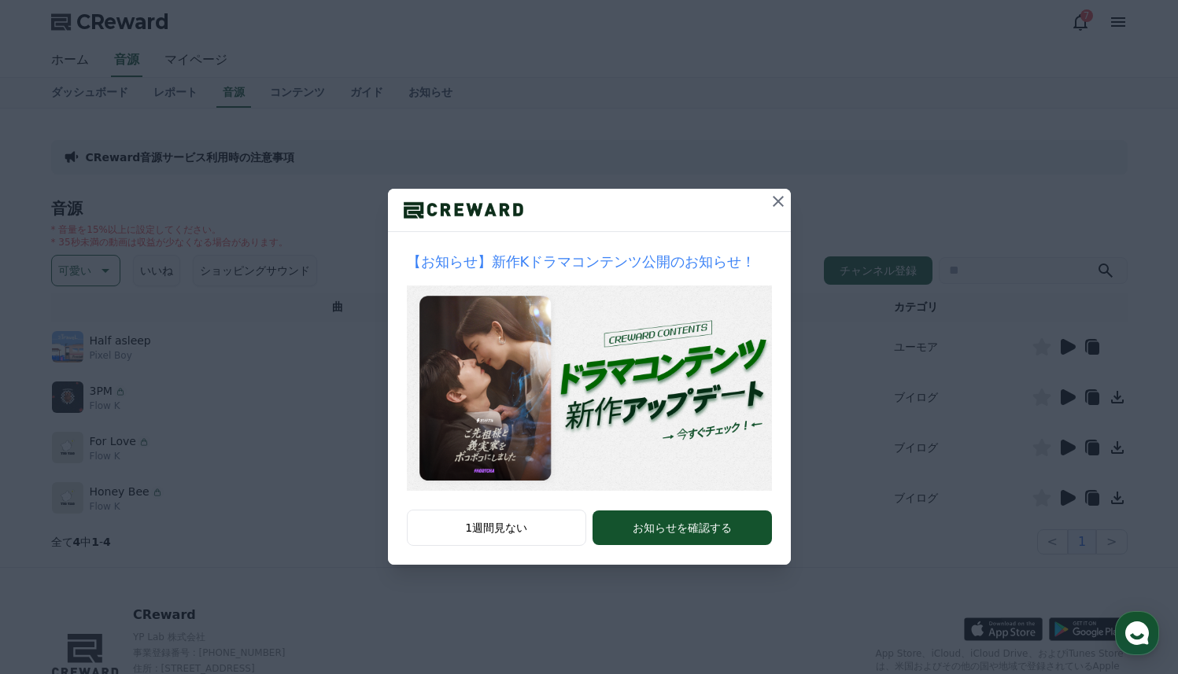
click at [776, 203] on icon at bounding box center [778, 201] width 11 height 11
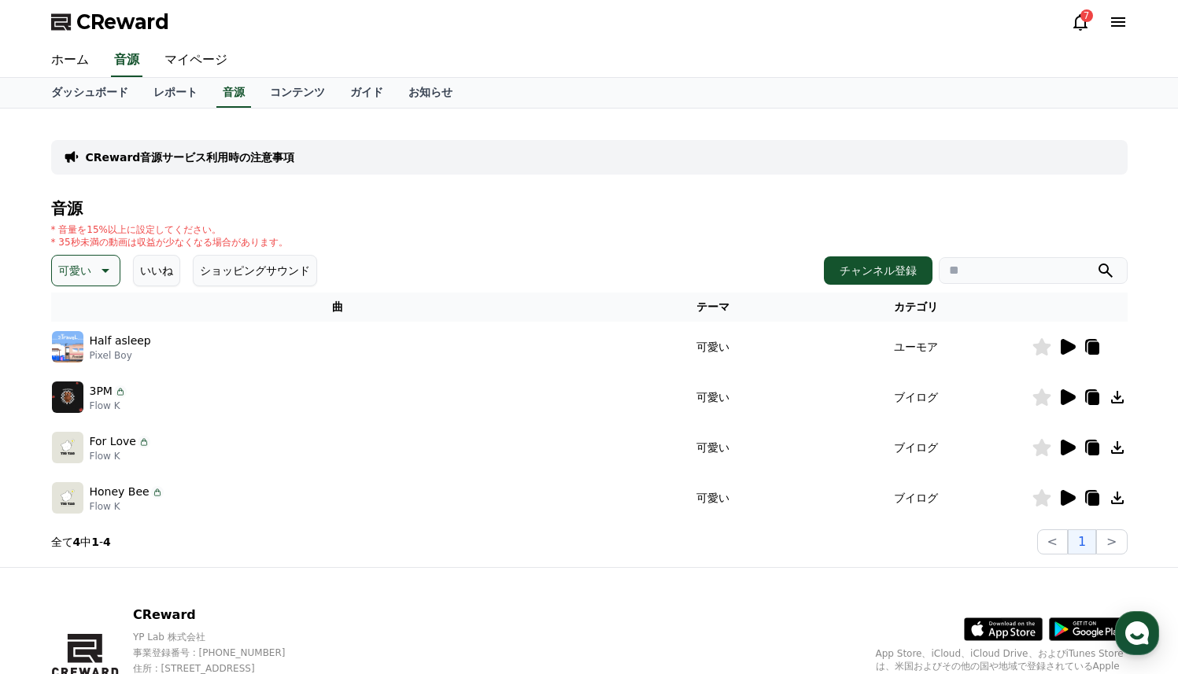
click at [1066, 395] on icon at bounding box center [1068, 398] width 15 height 16
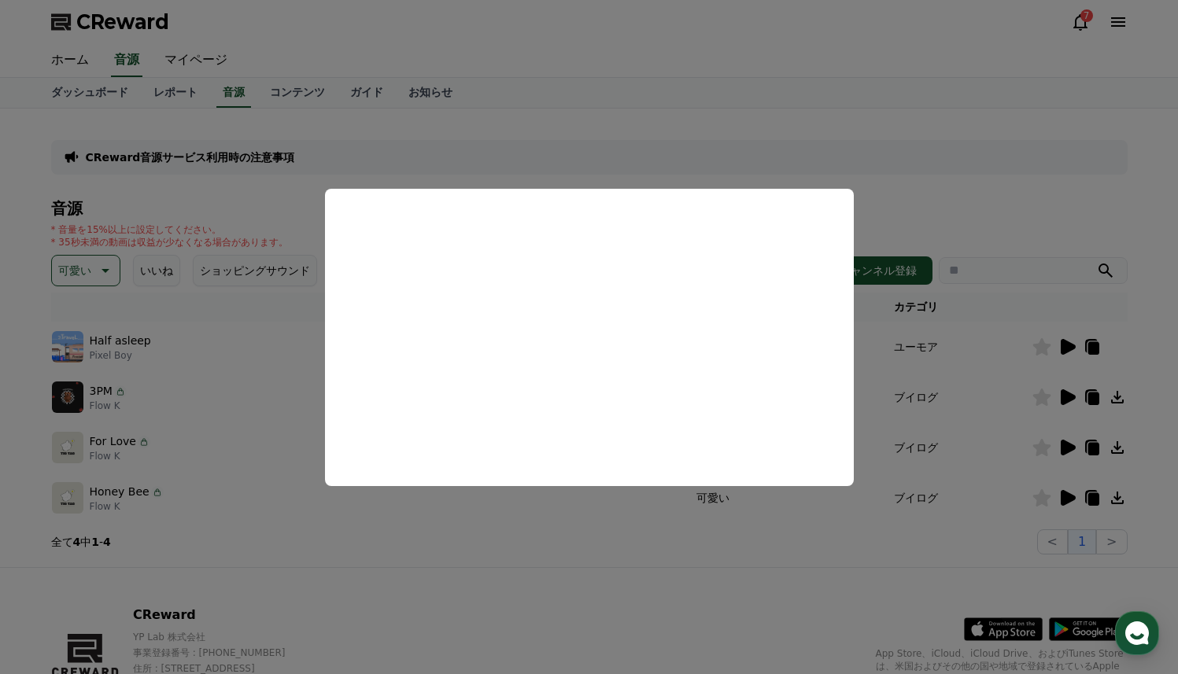
click at [1052, 429] on button "close modal" at bounding box center [589, 337] width 1178 height 674
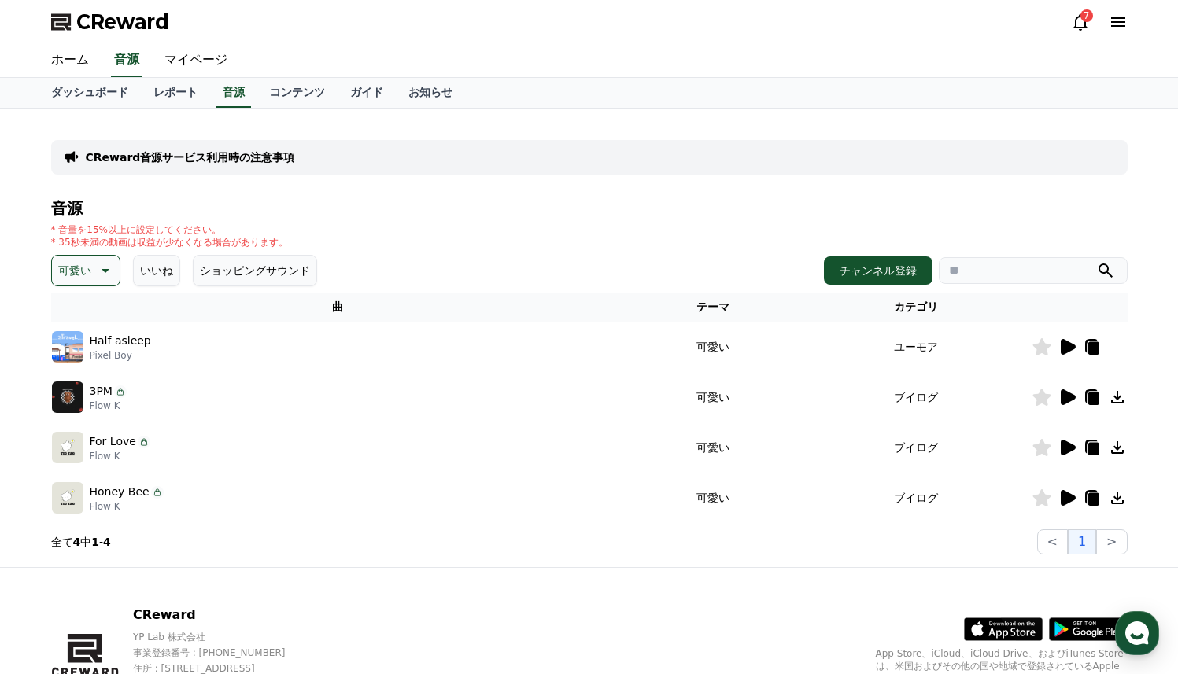
click at [1066, 450] on icon at bounding box center [1068, 448] width 15 height 16
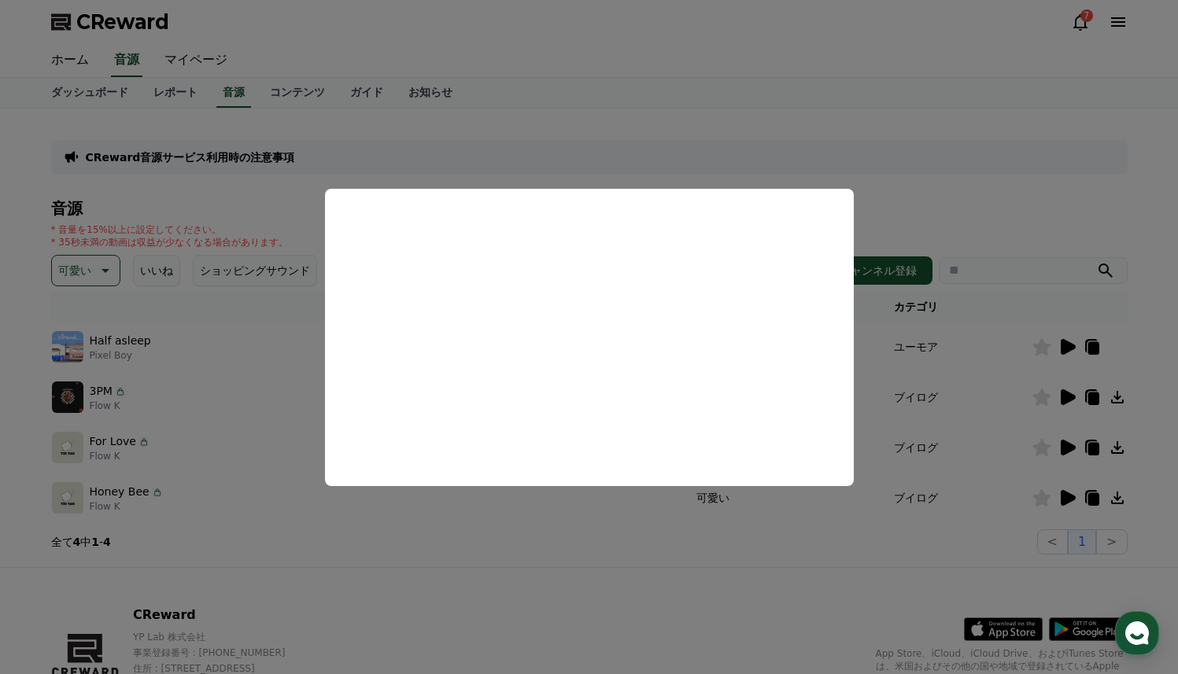
click at [1054, 493] on button "close modal" at bounding box center [589, 337] width 1178 height 674
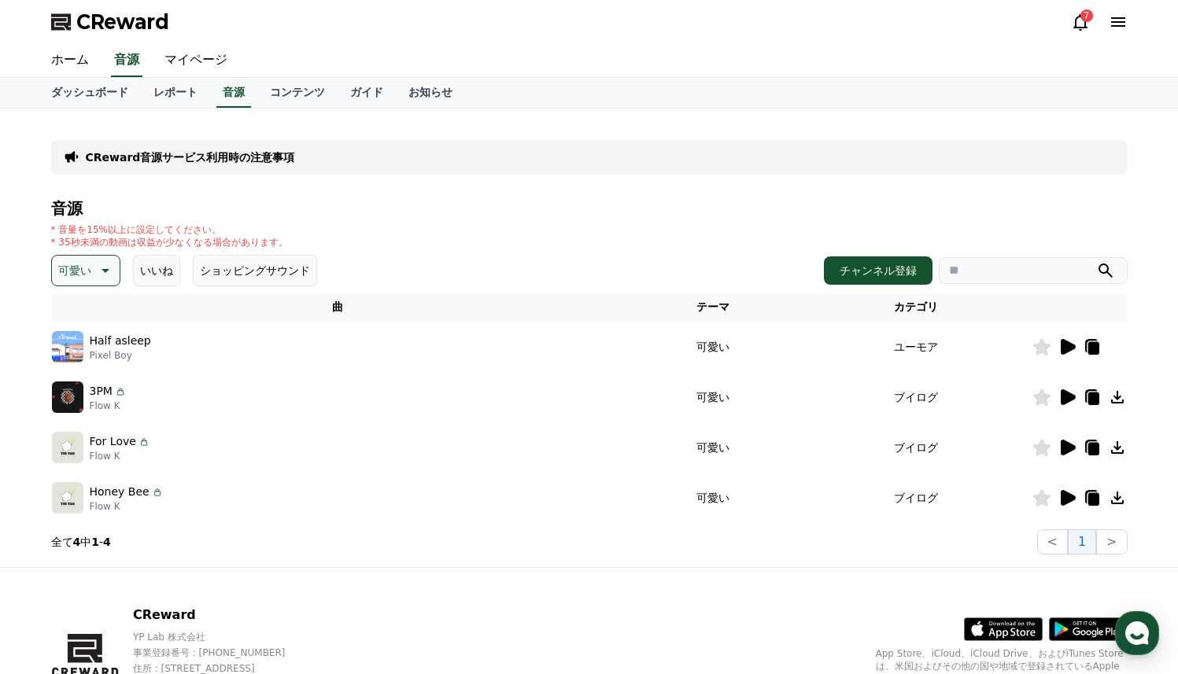
click at [1070, 497] on icon at bounding box center [1068, 498] width 15 height 16
